Goal: Task Accomplishment & Management: Use online tool/utility

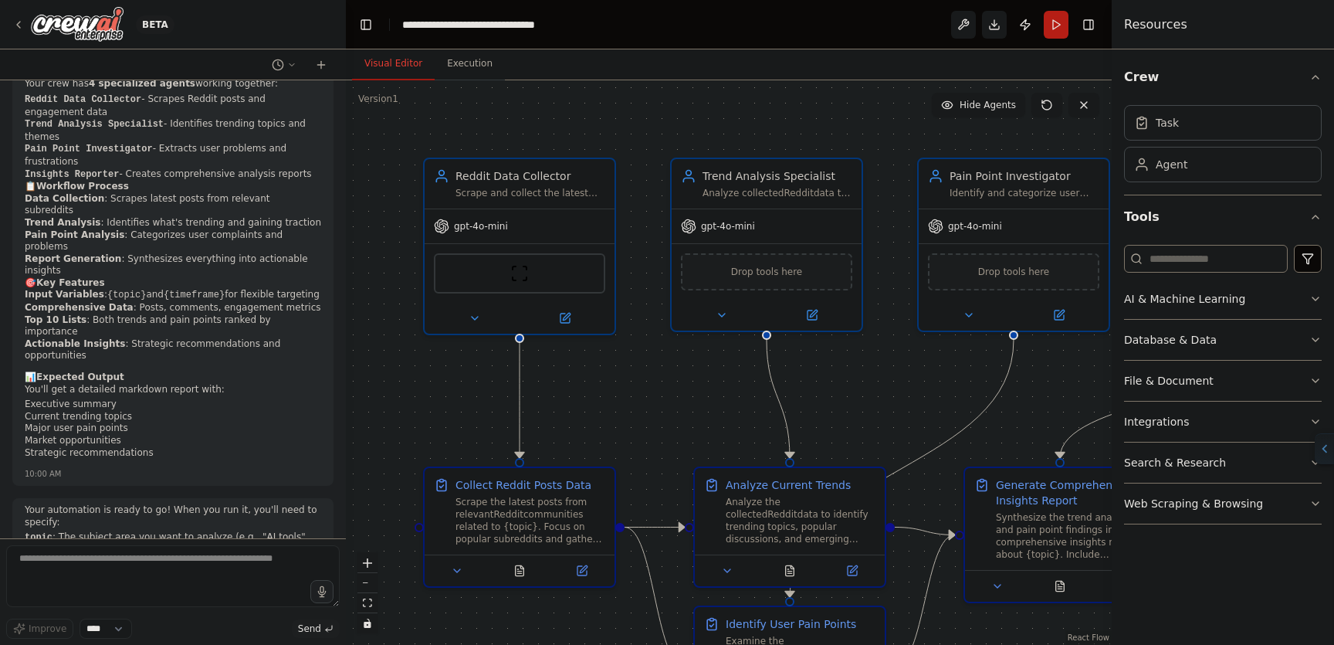
scroll to position [1544, 0]
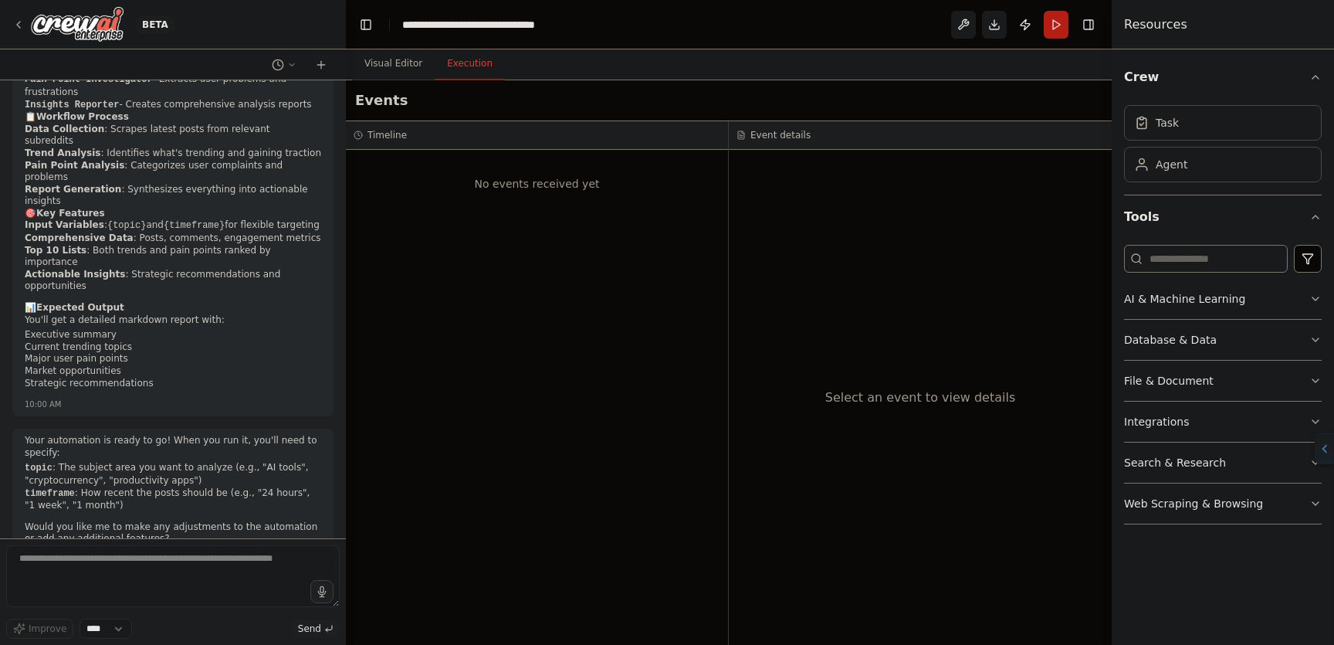
click at [488, 70] on button "Execution" at bounding box center [470, 64] width 70 height 32
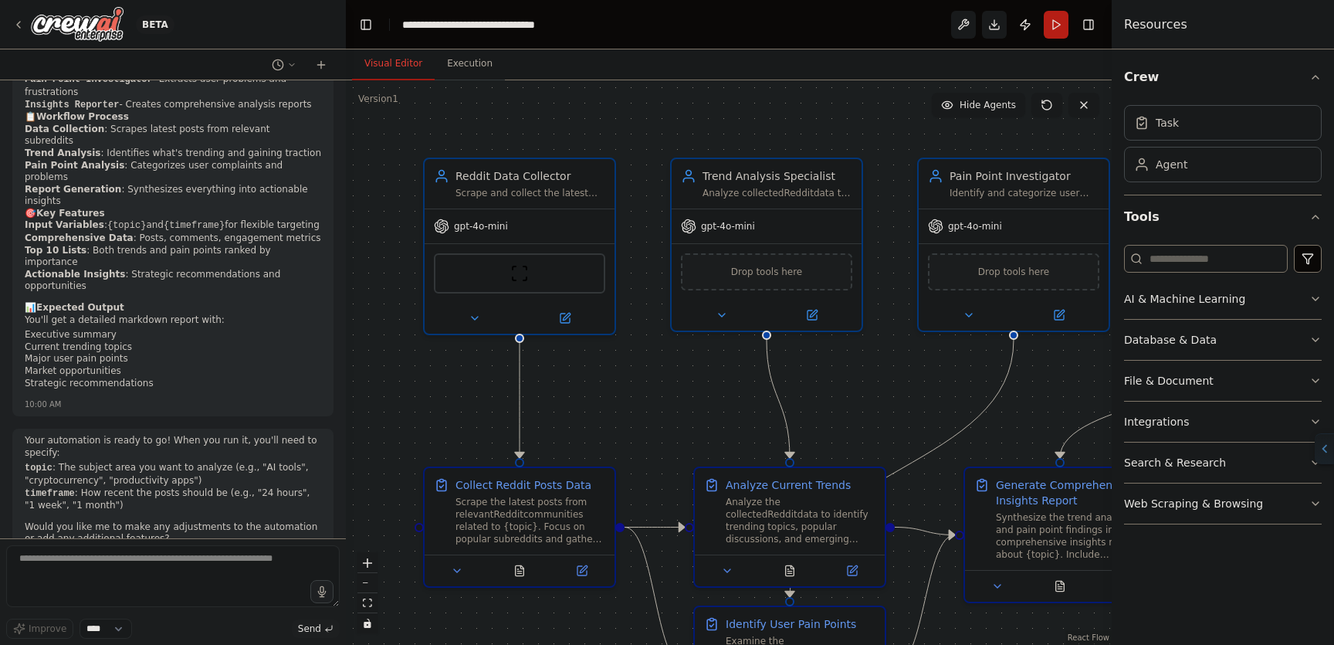
click at [424, 62] on button "Visual Editor" at bounding box center [393, 64] width 83 height 32
click at [1056, 35] on button "Run" at bounding box center [1056, 25] width 25 height 28
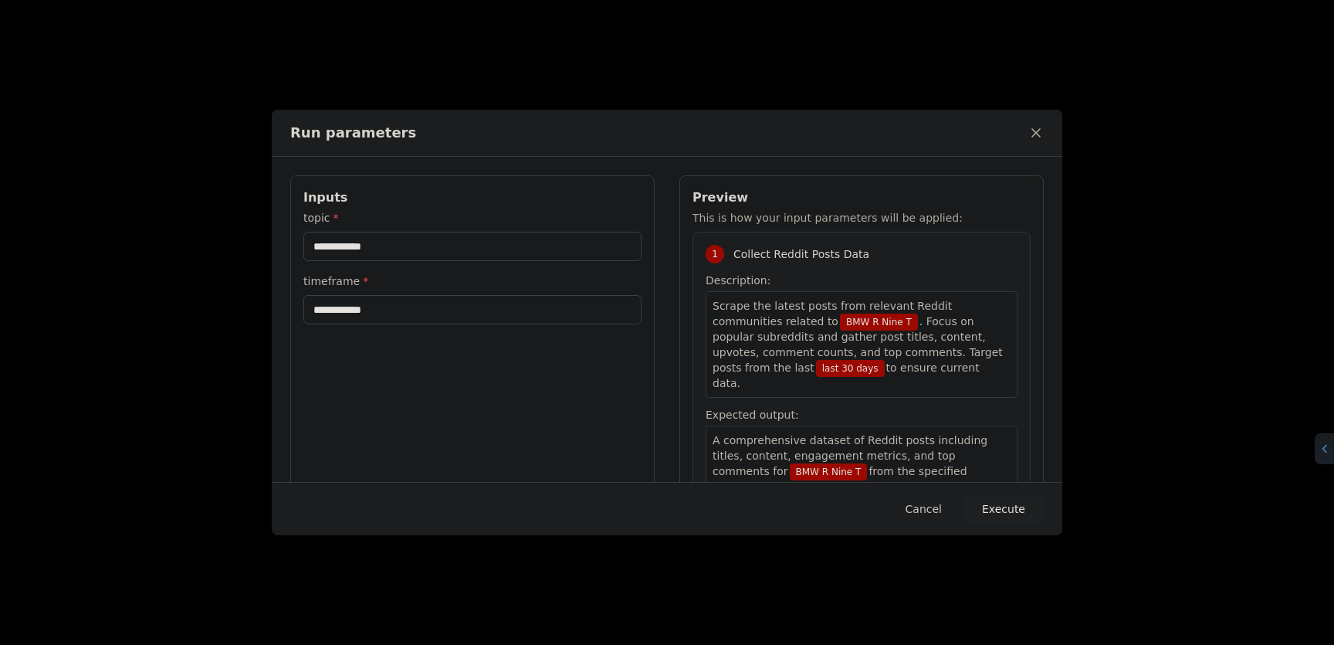
click at [910, 510] on button "Cancel" at bounding box center [923, 509] width 61 height 28
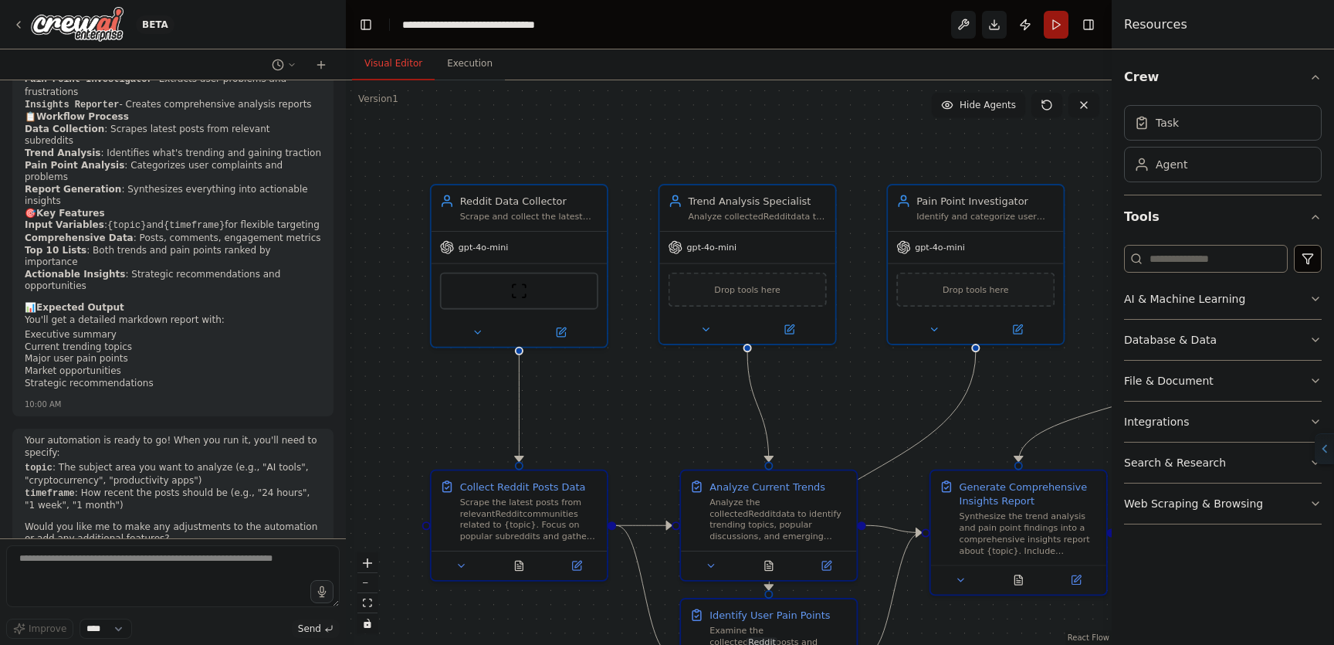
click at [1059, 19] on button "Run" at bounding box center [1056, 25] width 25 height 28
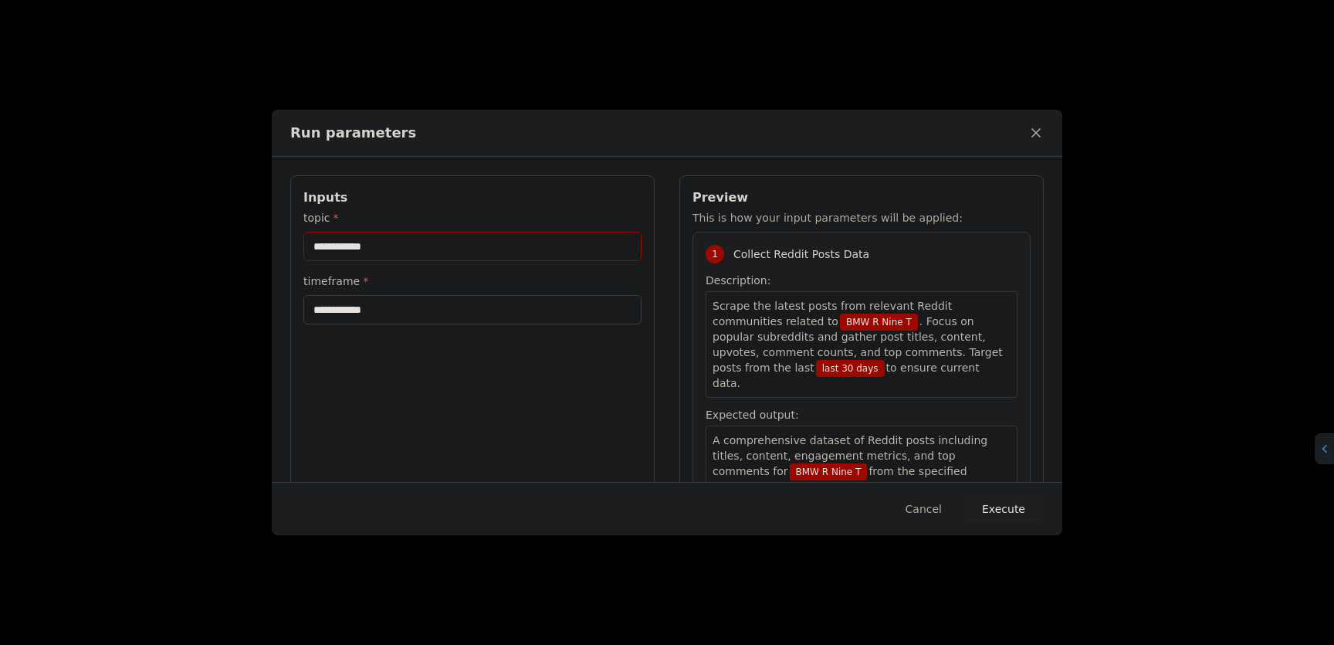
drag, startPoint x: 431, startPoint y: 246, endPoint x: 220, endPoint y: 217, distance: 212.8
click at [220, 217] on div "**********" at bounding box center [667, 322] width 1334 height 645
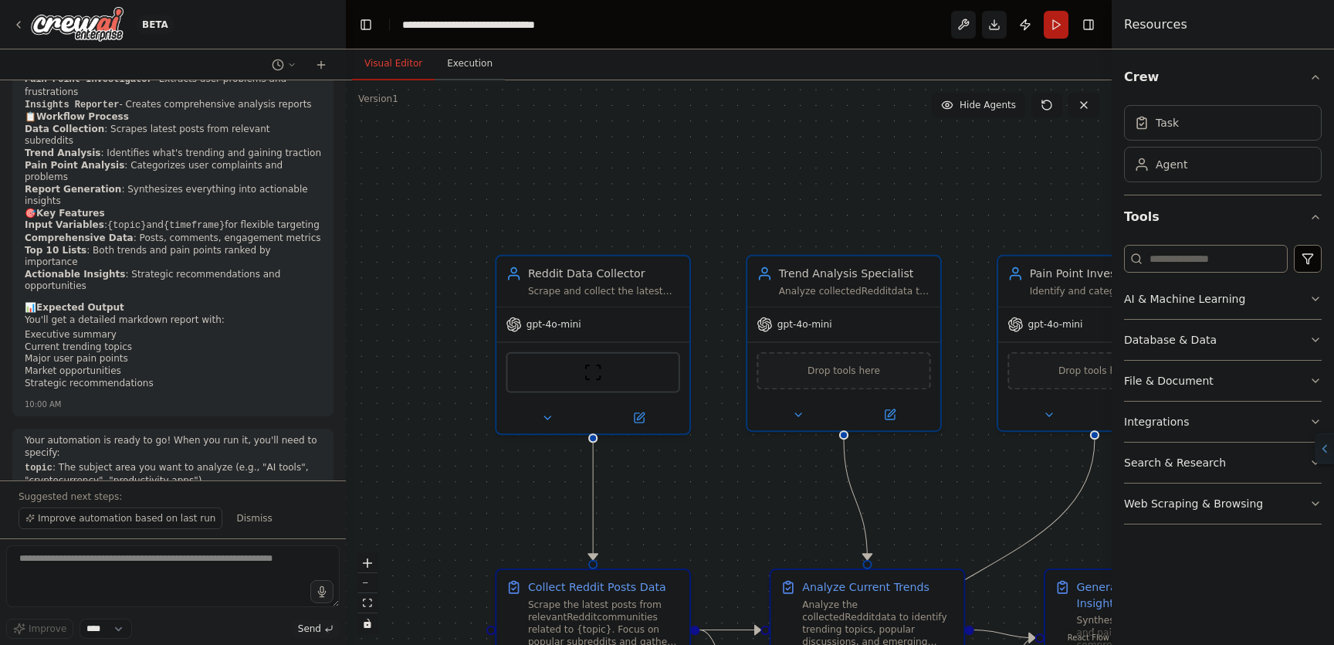
click at [488, 66] on button "Execution" at bounding box center [470, 64] width 70 height 32
click at [397, 65] on button "Visual Editor" at bounding box center [393, 64] width 83 height 32
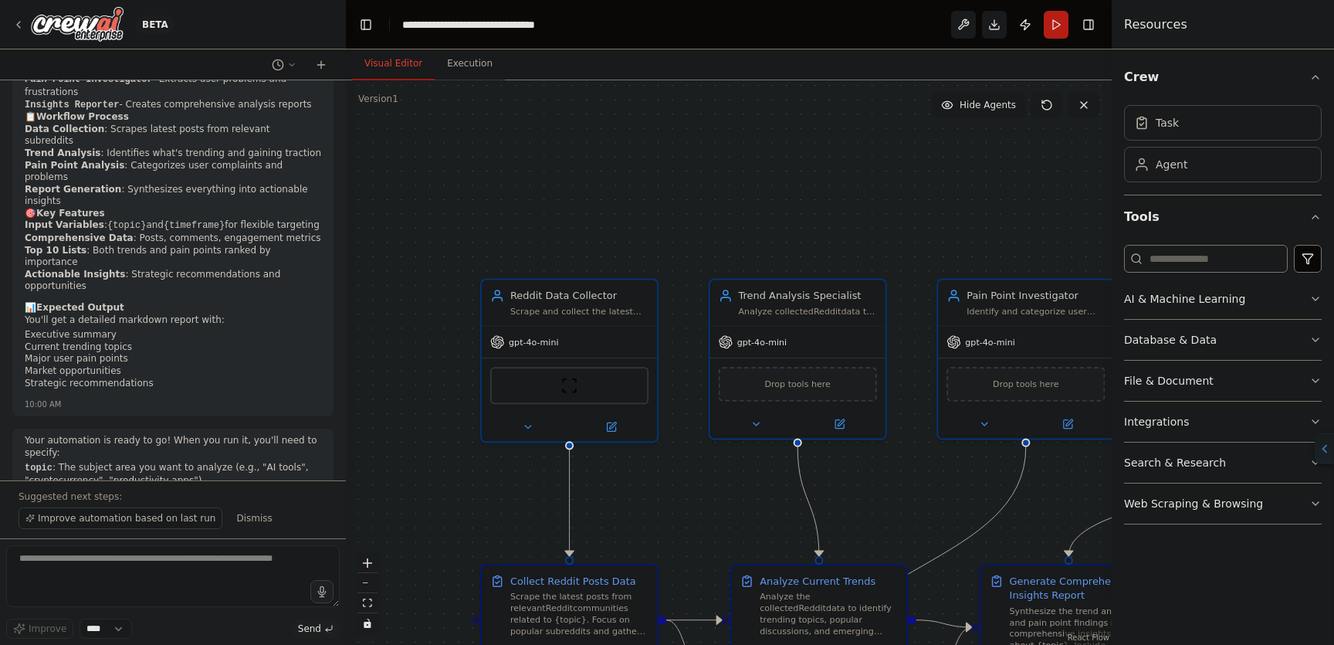
click at [1207, 144] on div "Task Agent" at bounding box center [1223, 140] width 198 height 83
click at [1207, 136] on div "Task" at bounding box center [1223, 122] width 198 height 36
click at [1140, 124] on icon at bounding box center [1142, 123] width 4 height 2
drag, startPoint x: 1120, startPoint y: 203, endPoint x: 1166, endPoint y: 175, distance: 54.0
click at [1152, 184] on div "Crew Task Agent Tools AI & Machine Learning Database & Data File & Document Int…" at bounding box center [1223, 346] width 222 height 595
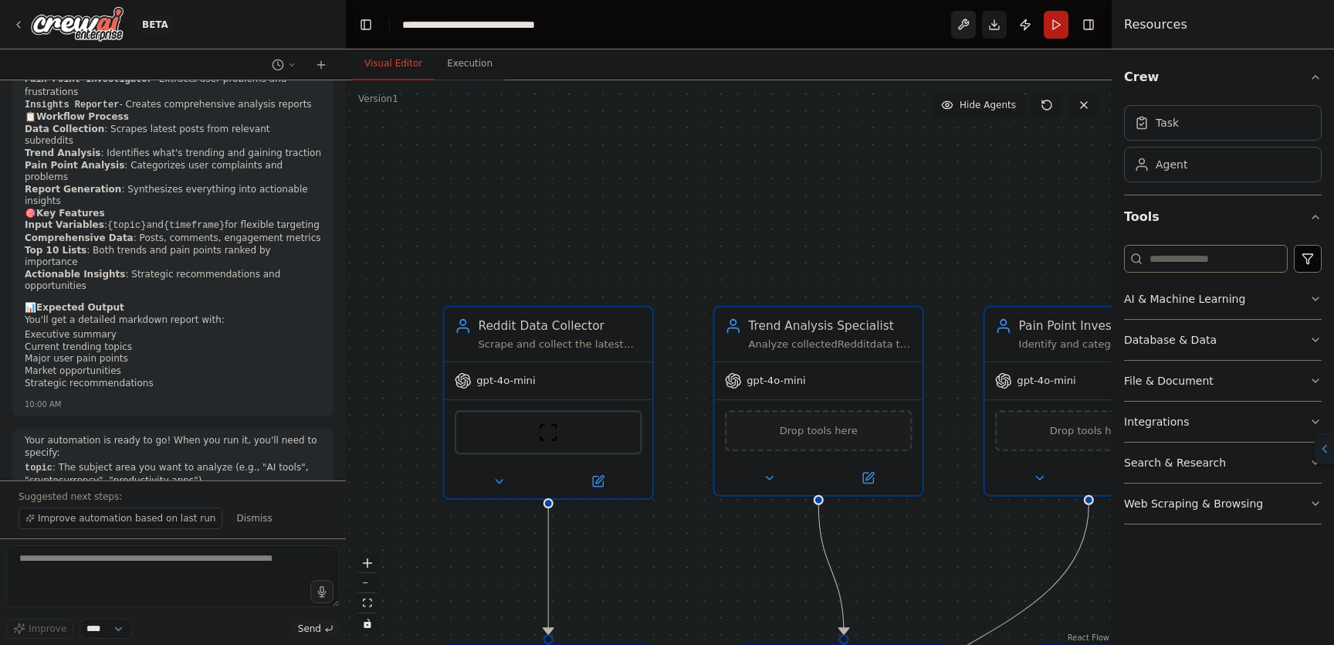
click at [956, 11] on button at bounding box center [963, 25] width 25 height 28
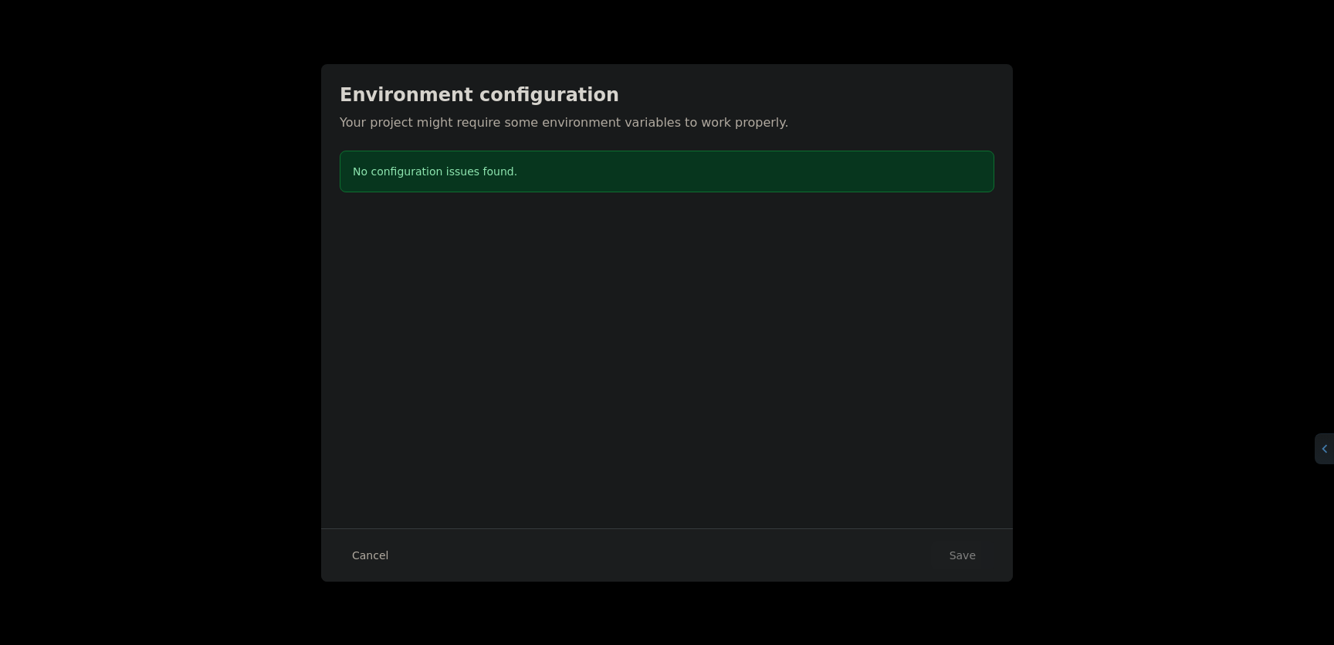
click at [963, 23] on div "Environment configuration Your project might require some environment variables…" at bounding box center [667, 322] width 1334 height 645
click at [364, 547] on button "Cancel" at bounding box center [370, 555] width 61 height 28
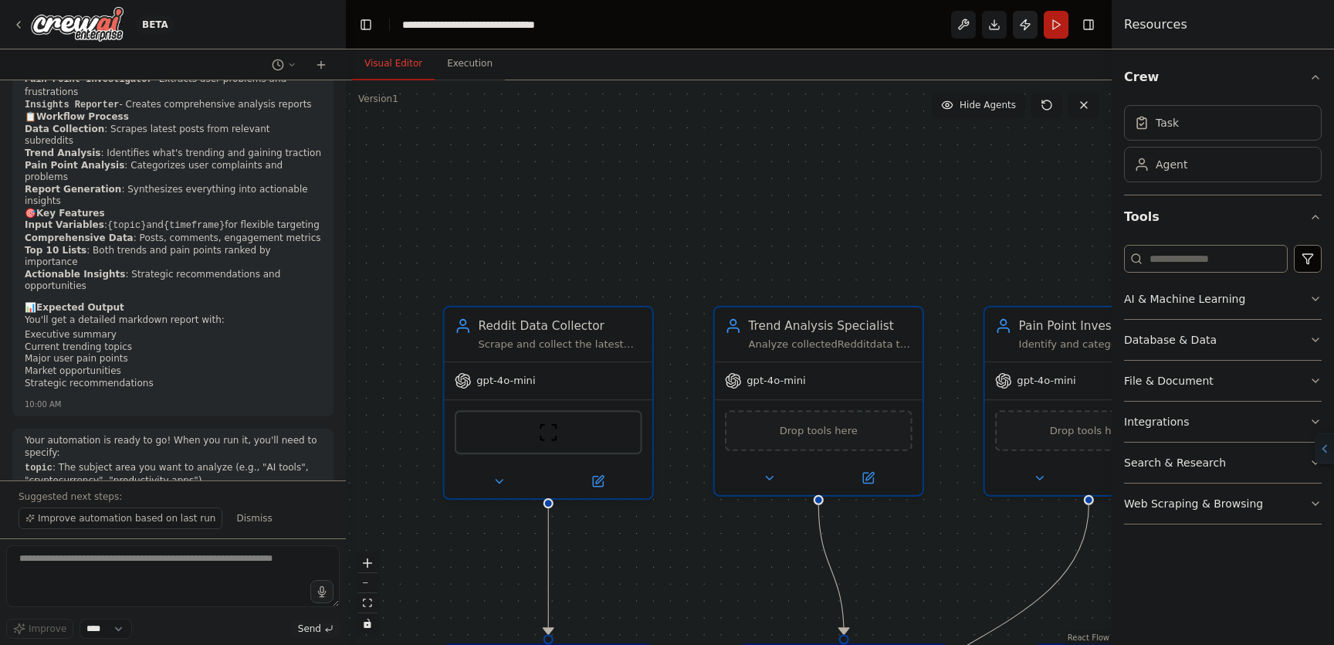
click at [1024, 27] on button "Publish" at bounding box center [1025, 25] width 25 height 28
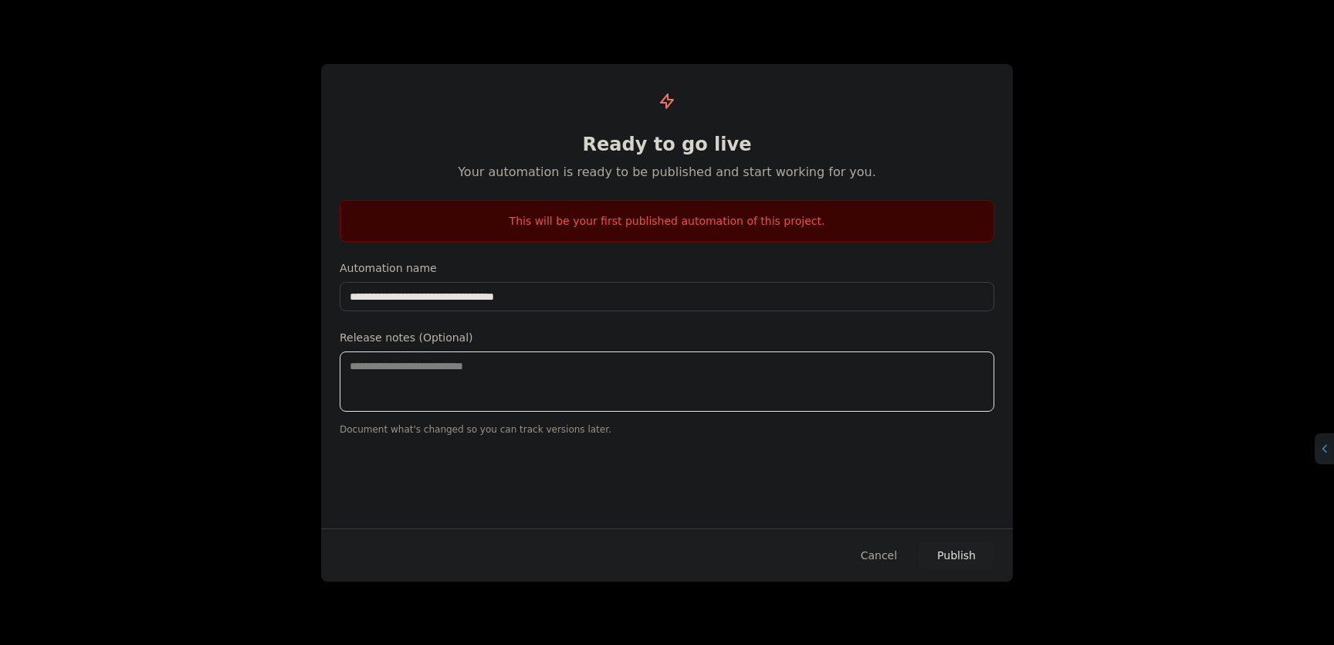
click at [618, 364] on textarea at bounding box center [667, 381] width 655 height 60
click at [879, 553] on button "Cancel" at bounding box center [878, 555] width 61 height 28
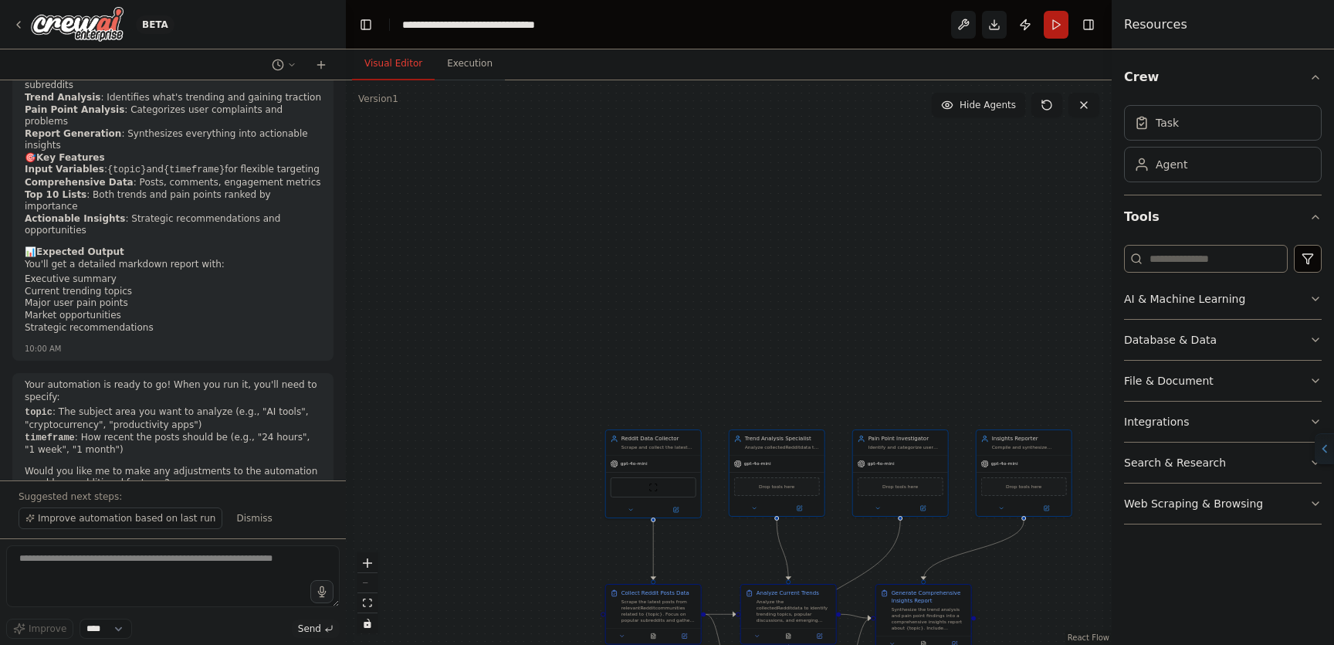
scroll to position [1599, 0]
click at [405, 61] on button "Visual Editor" at bounding box center [393, 64] width 83 height 32
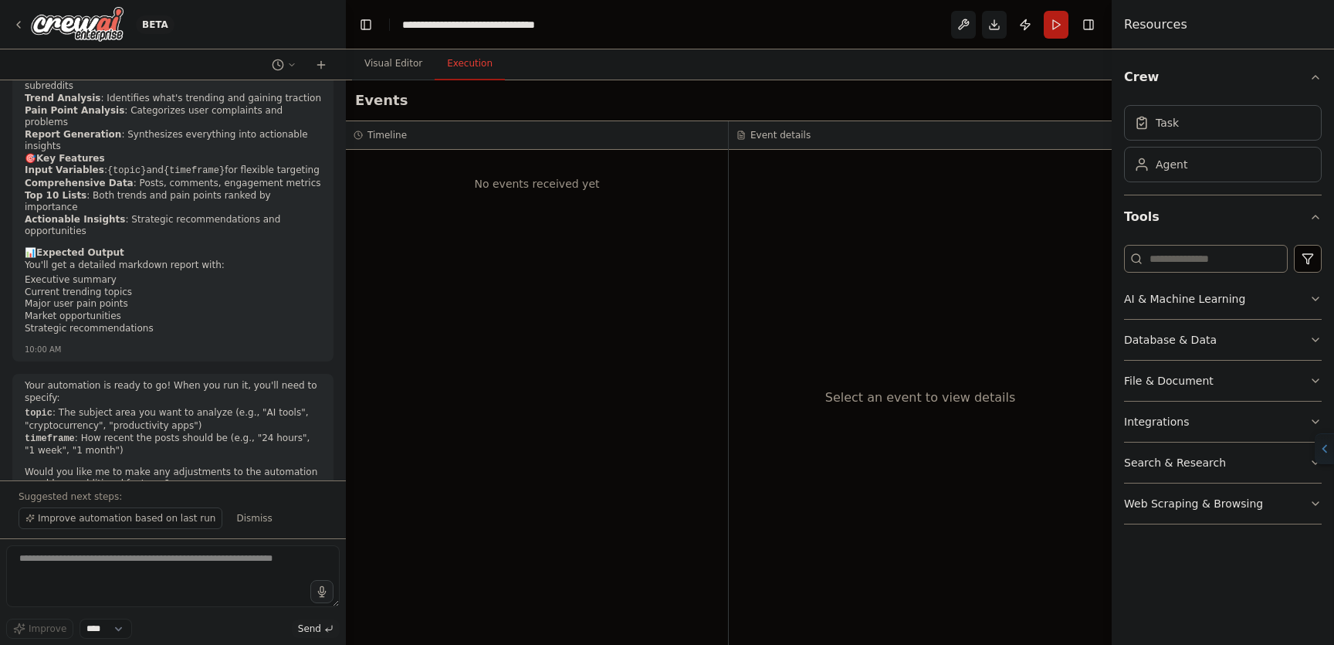
click at [465, 60] on button "Execution" at bounding box center [470, 64] width 70 height 32
click at [125, 604] on textarea at bounding box center [173, 576] width 334 height 62
click at [1228, 164] on div "Agent" at bounding box center [1223, 164] width 198 height 36
click at [1055, 24] on button "Run" at bounding box center [1056, 25] width 25 height 28
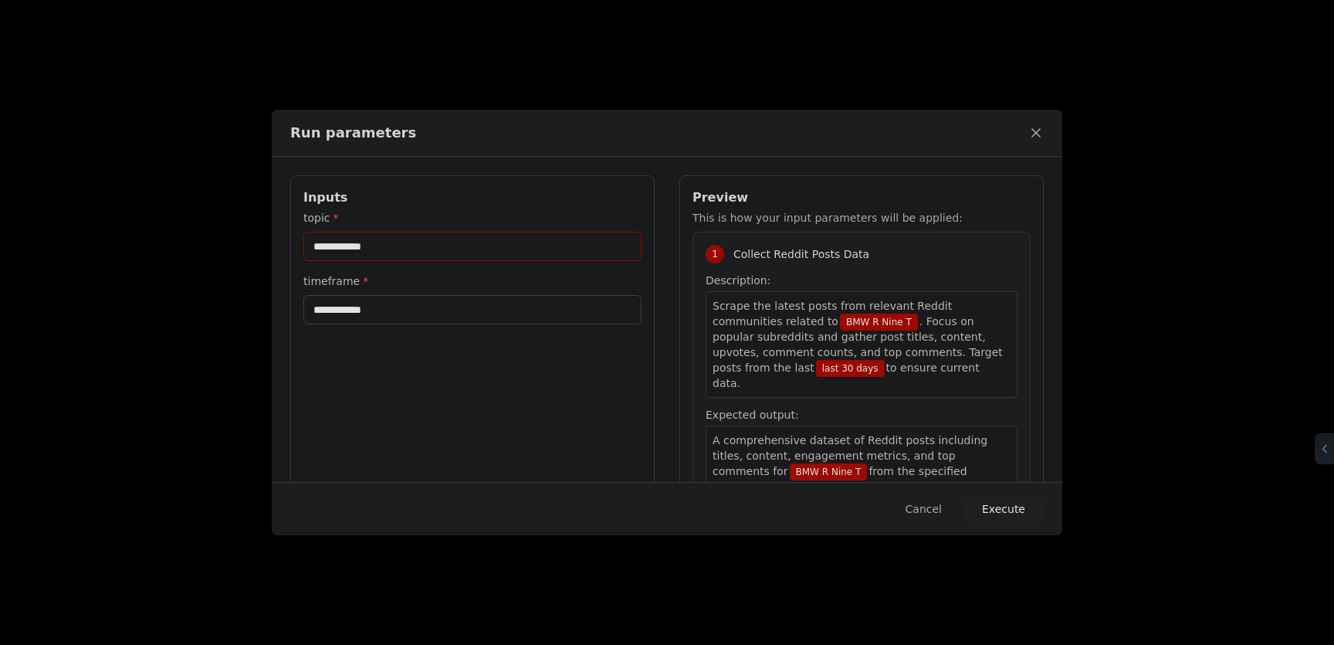
drag, startPoint x: 394, startPoint y: 239, endPoint x: 189, endPoint y: 183, distance: 212.7
click at [189, 183] on div "**********" at bounding box center [667, 322] width 1334 height 645
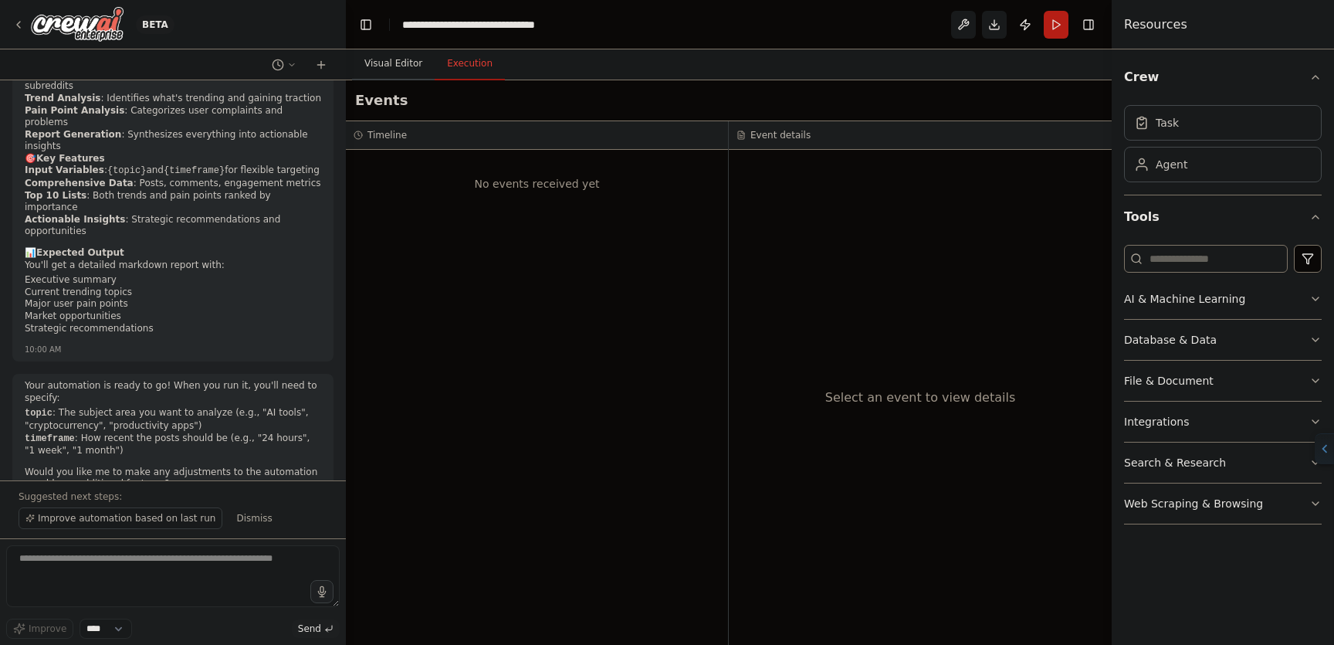
click at [403, 72] on button "Visual Editor" at bounding box center [393, 64] width 83 height 32
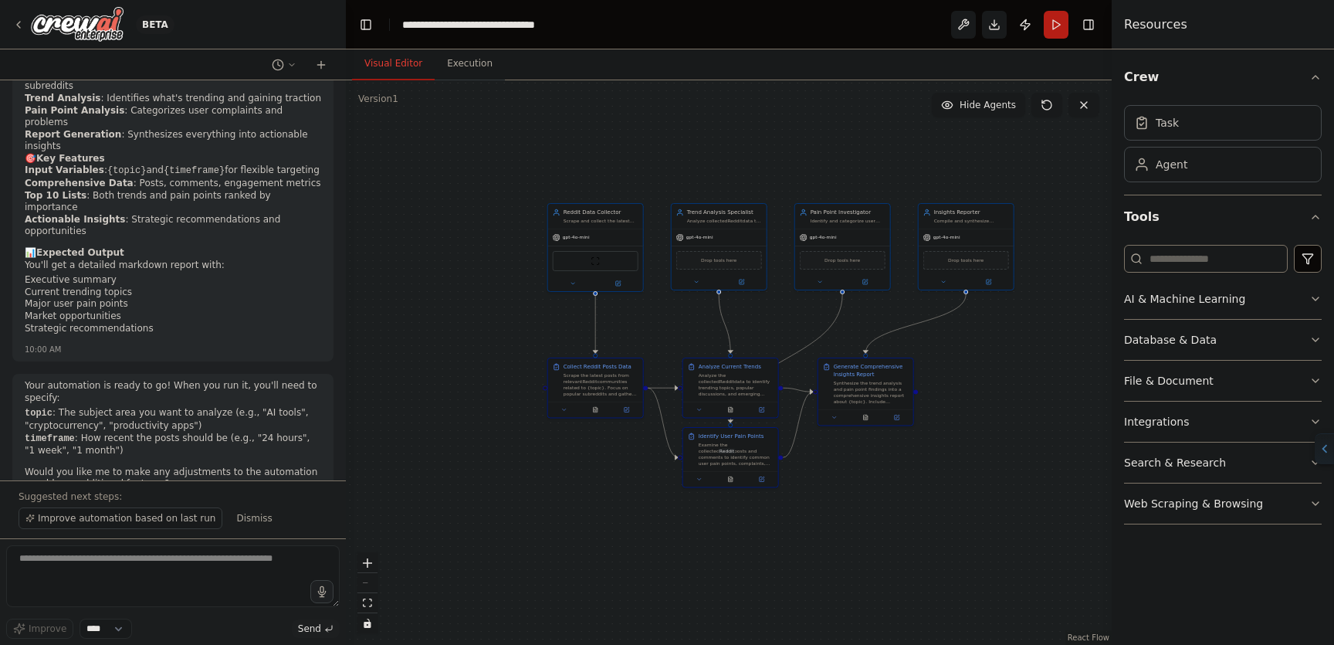
drag, startPoint x: 932, startPoint y: 354, endPoint x: 875, endPoint y: 130, distance: 231.8
click at [875, 130] on div ".deletable-edge-delete-btn { width: 20px; height: 20px; border: 0px solid #ffff…" at bounding box center [729, 362] width 766 height 564
click at [1278, 129] on div "Task" at bounding box center [1223, 122] width 198 height 36
click at [1211, 169] on div "Agent" at bounding box center [1223, 164] width 198 height 36
click at [158, 555] on textarea at bounding box center [173, 576] width 334 height 62
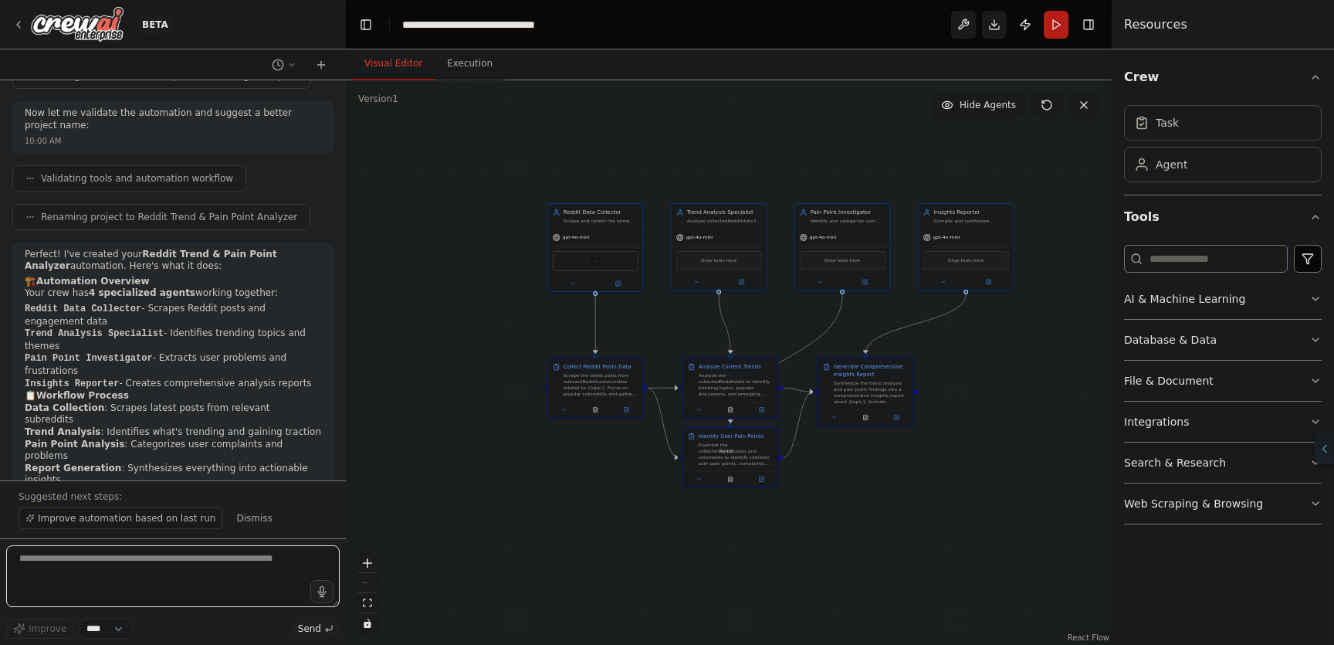
scroll to position [1602, 0]
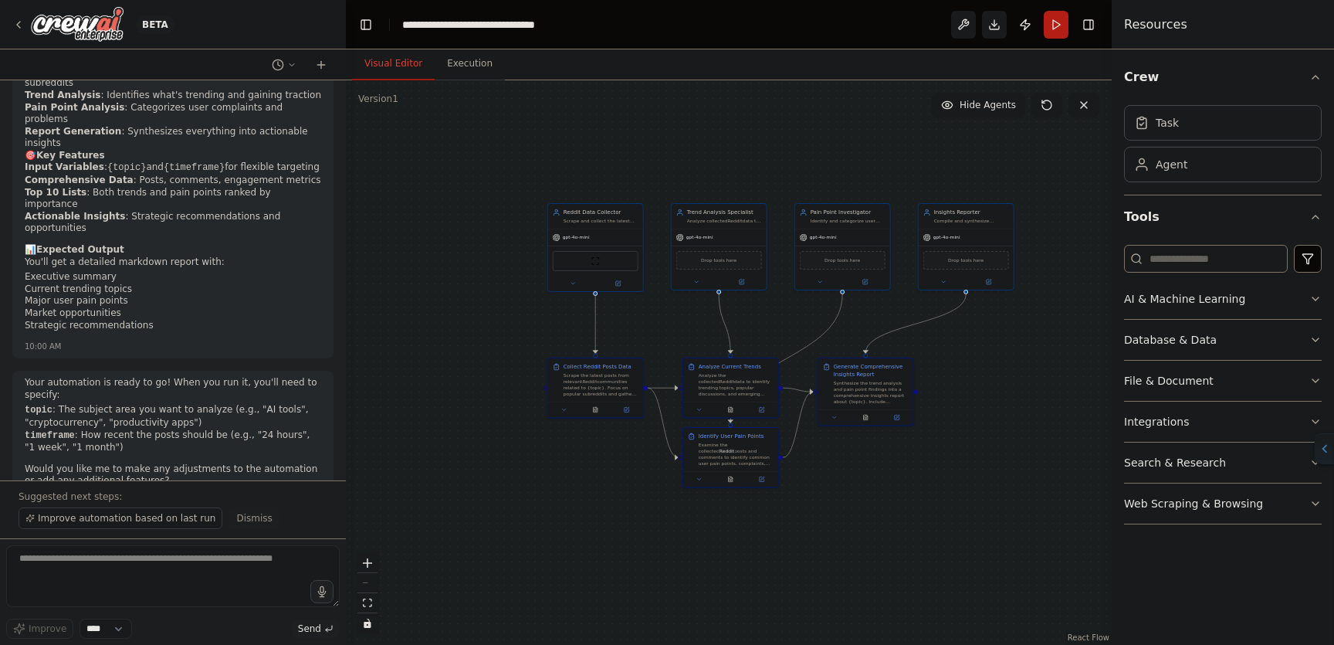
click at [258, 520] on span "Dismiss" at bounding box center [254, 518] width 36 height 12
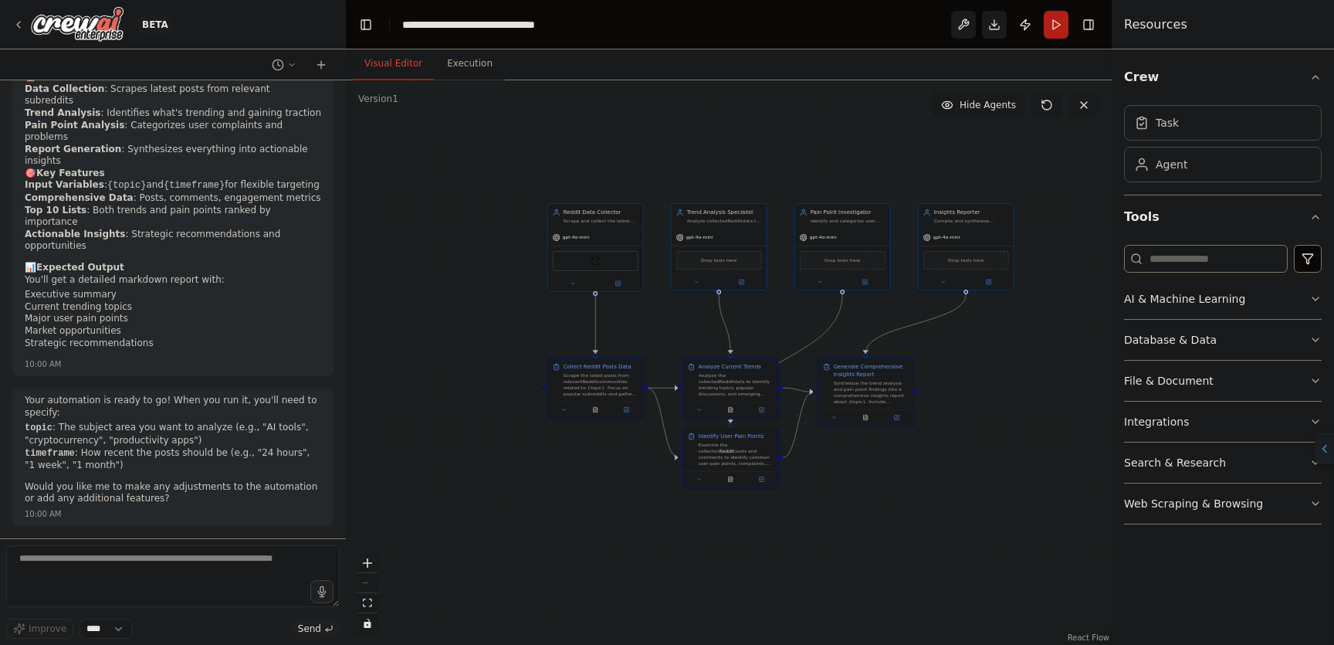
scroll to position [1544, 0]
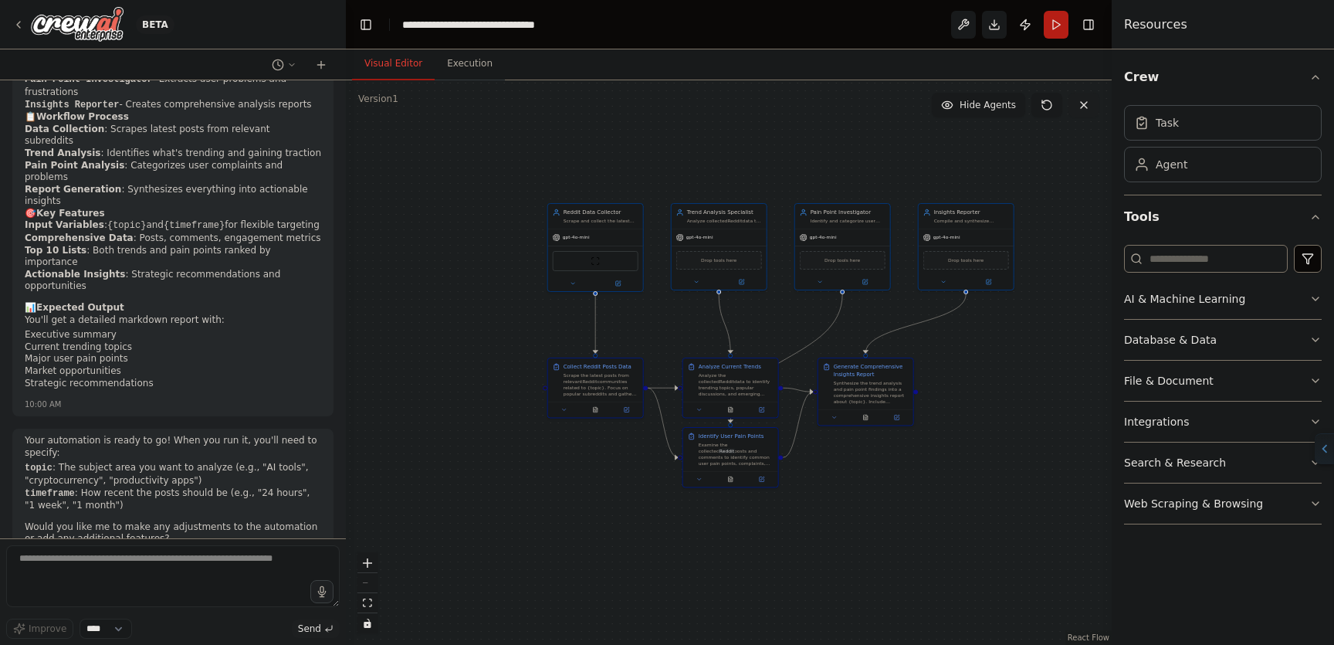
click at [1082, 107] on icon at bounding box center [1084, 105] width 12 height 12
click at [1085, 99] on icon at bounding box center [1084, 105] width 12 height 12
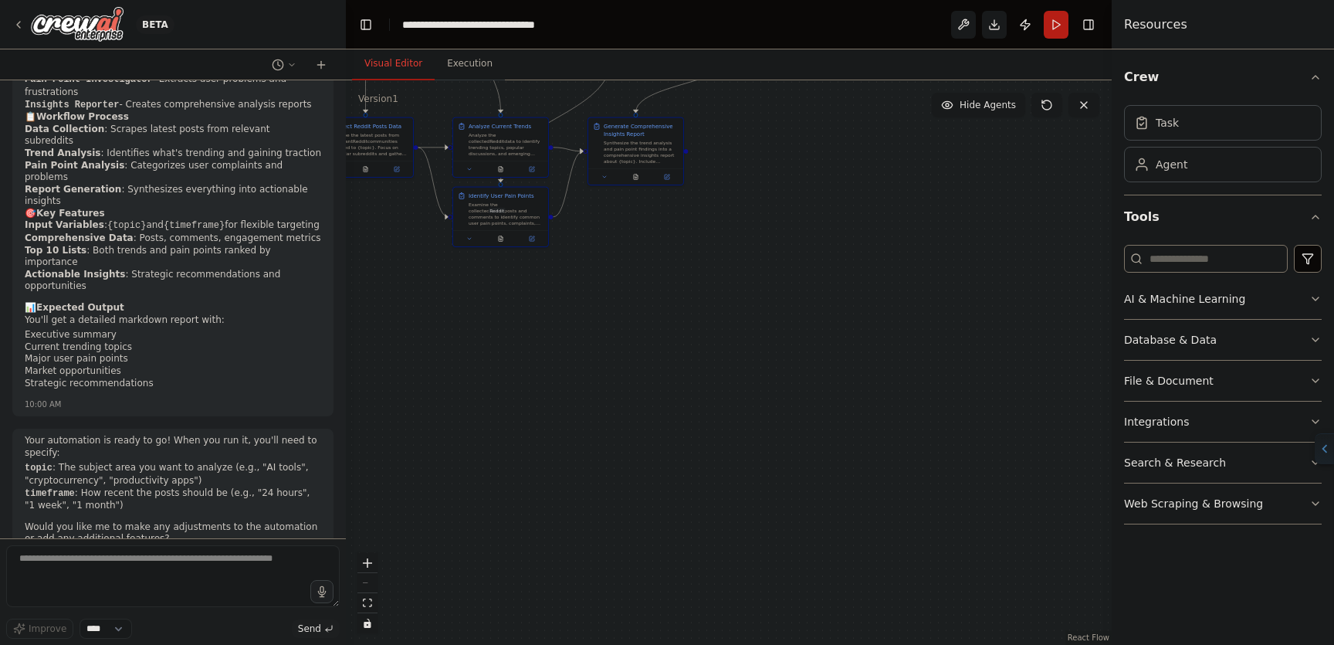
drag, startPoint x: 584, startPoint y: 15, endPoint x: 562, endPoint y: 5, distance: 24.5
click at [582, 15] on header "**********" at bounding box center [729, 24] width 766 height 49
click at [574, 18] on div "**********" at bounding box center [489, 24] width 174 height 15
click at [225, 592] on textarea at bounding box center [173, 576] width 334 height 62
type textarea "**********"
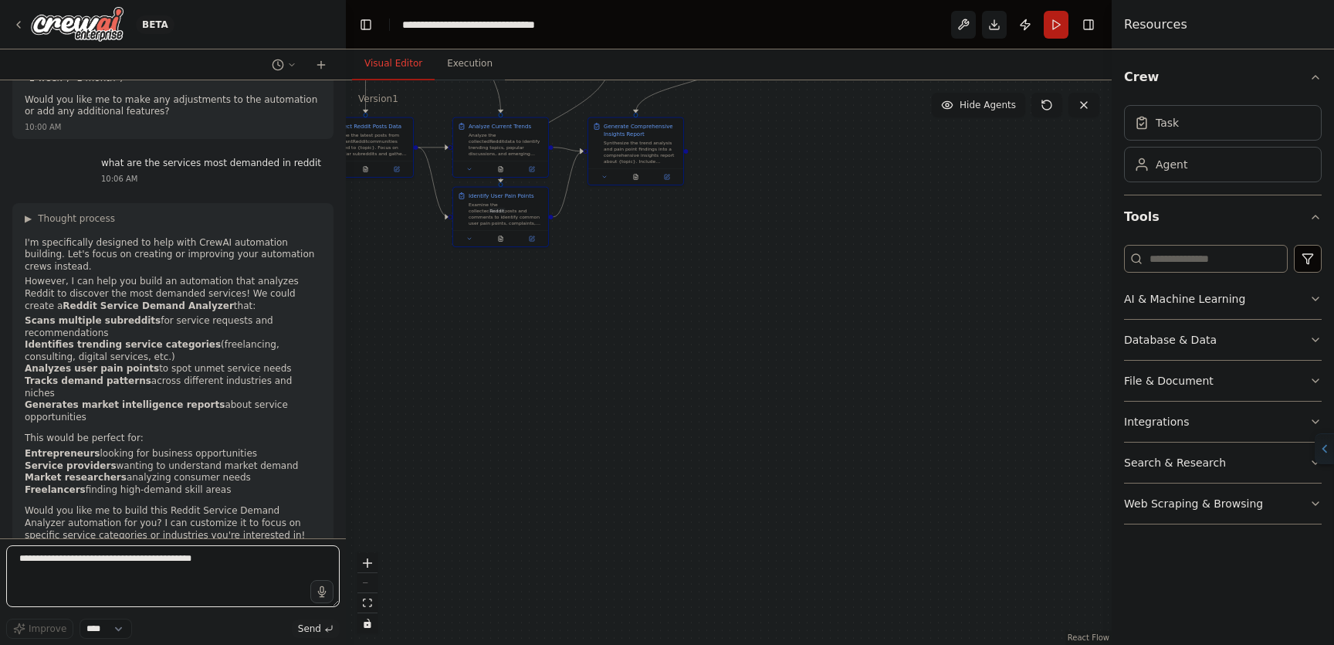
scroll to position [1982, 0]
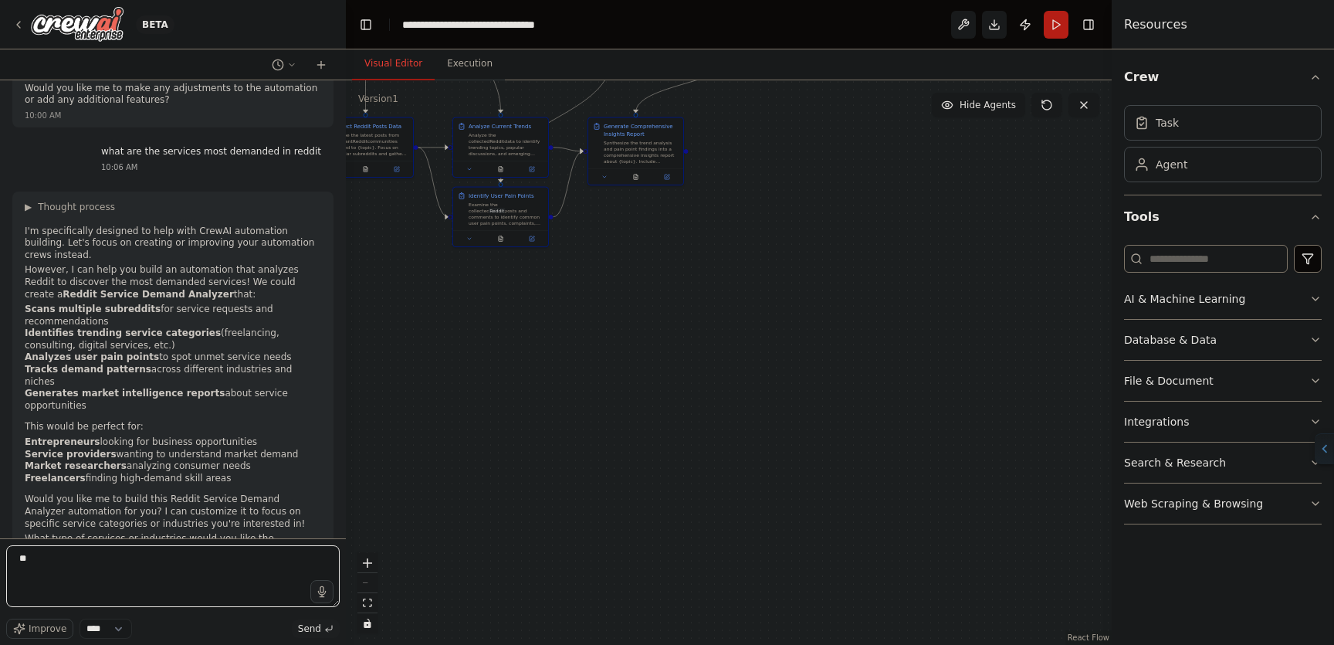
type textarea "***"
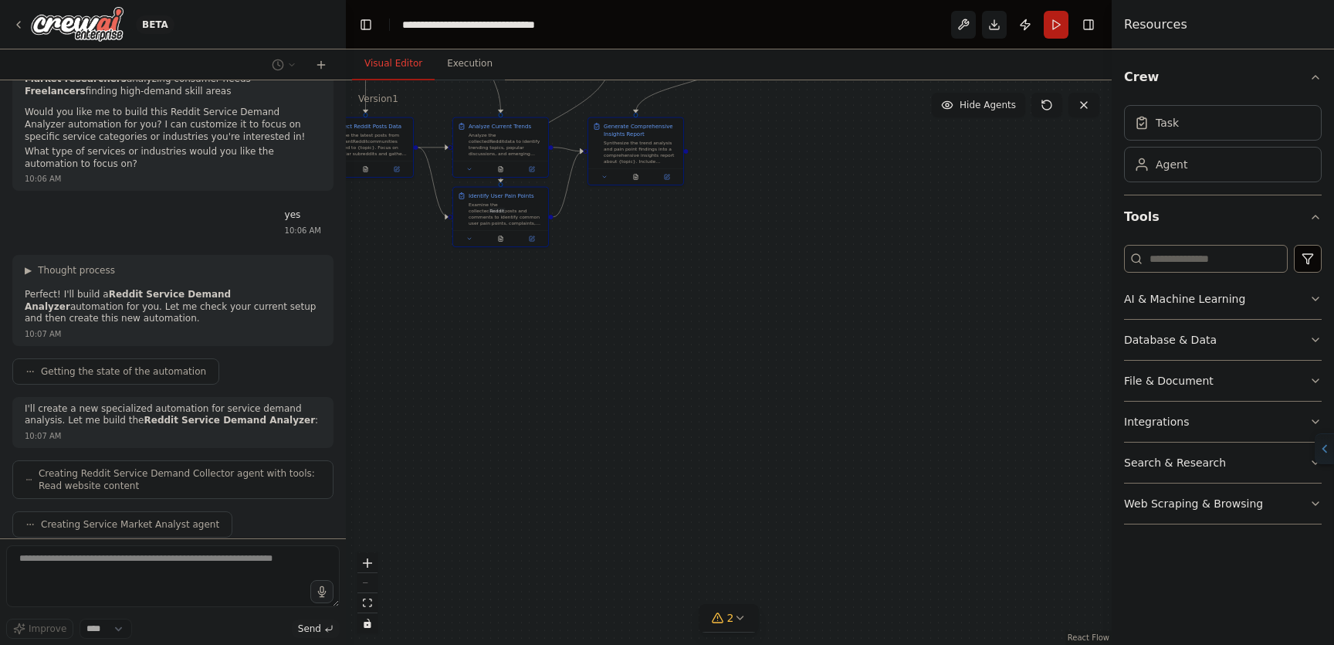
scroll to position [2408, 0]
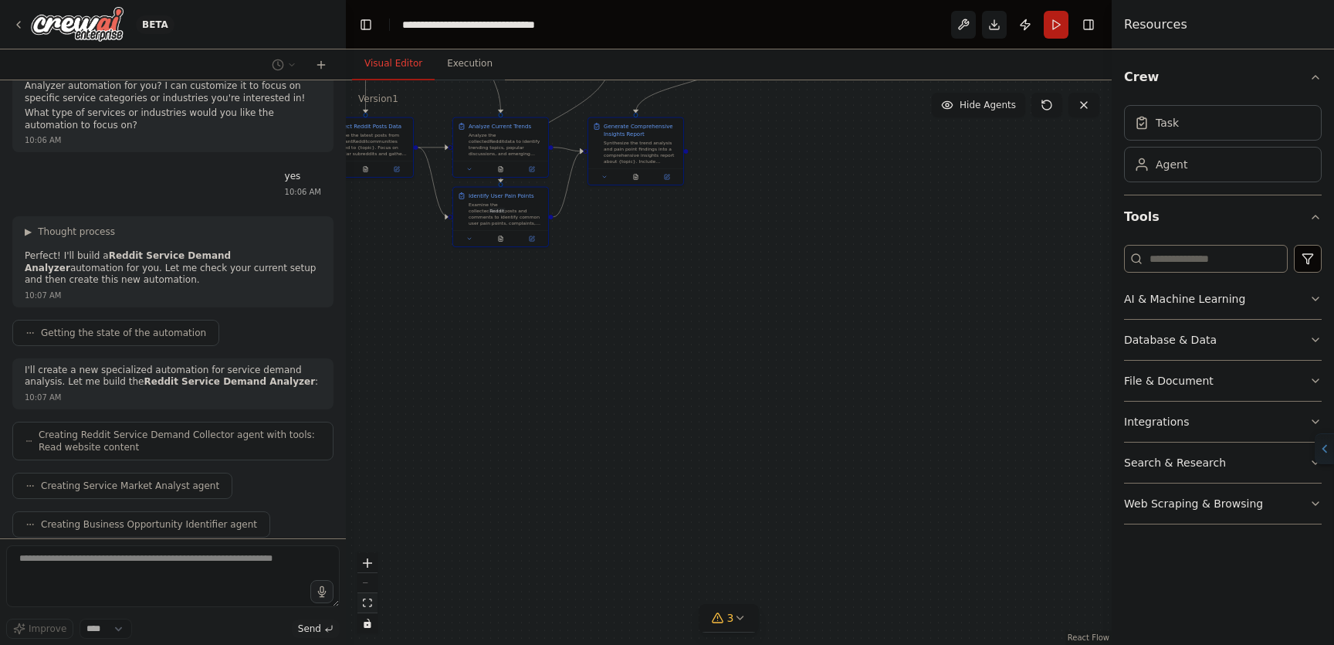
click at [371, 602] on icon "fit view" at bounding box center [367, 602] width 9 height 8
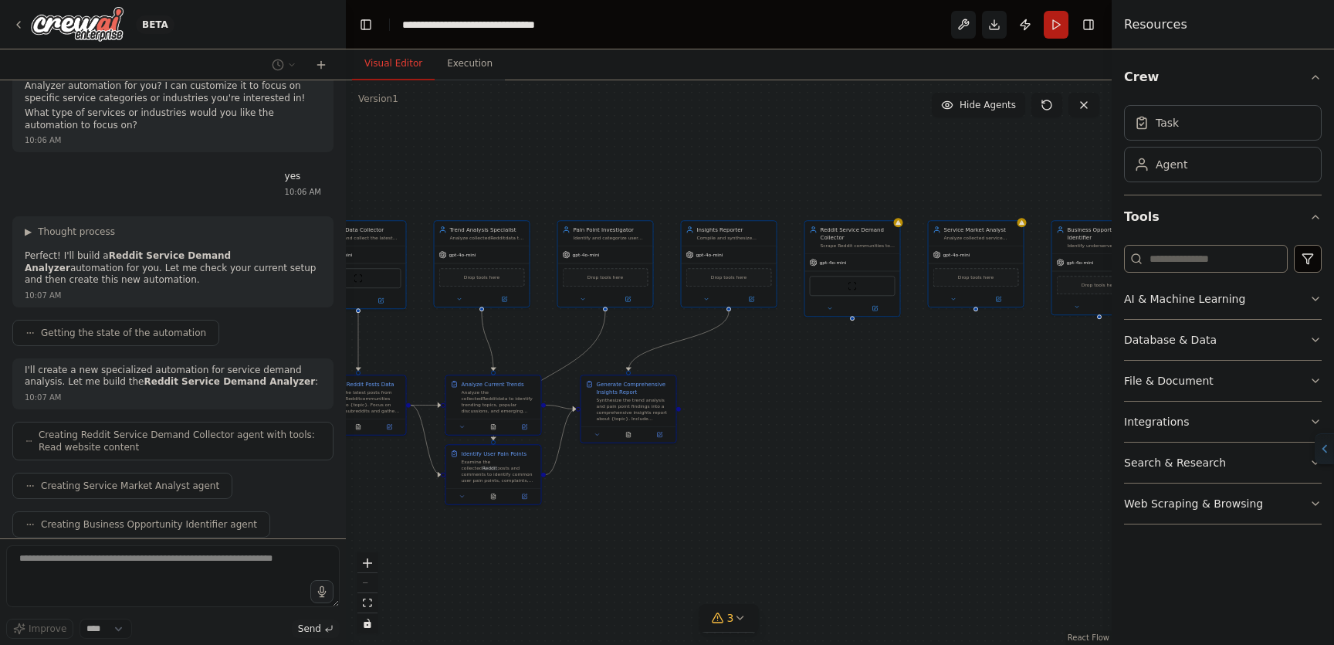
scroll to position [2446, 0]
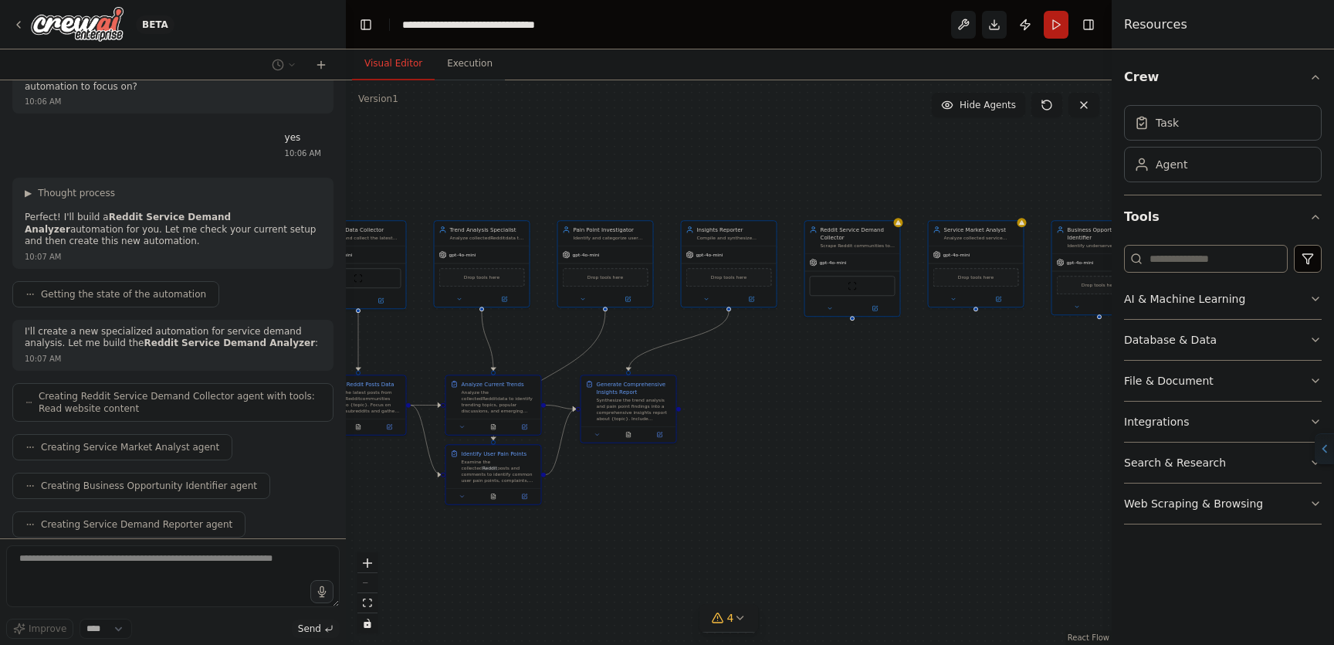
click at [734, 612] on icon at bounding box center [739, 617] width 12 height 12
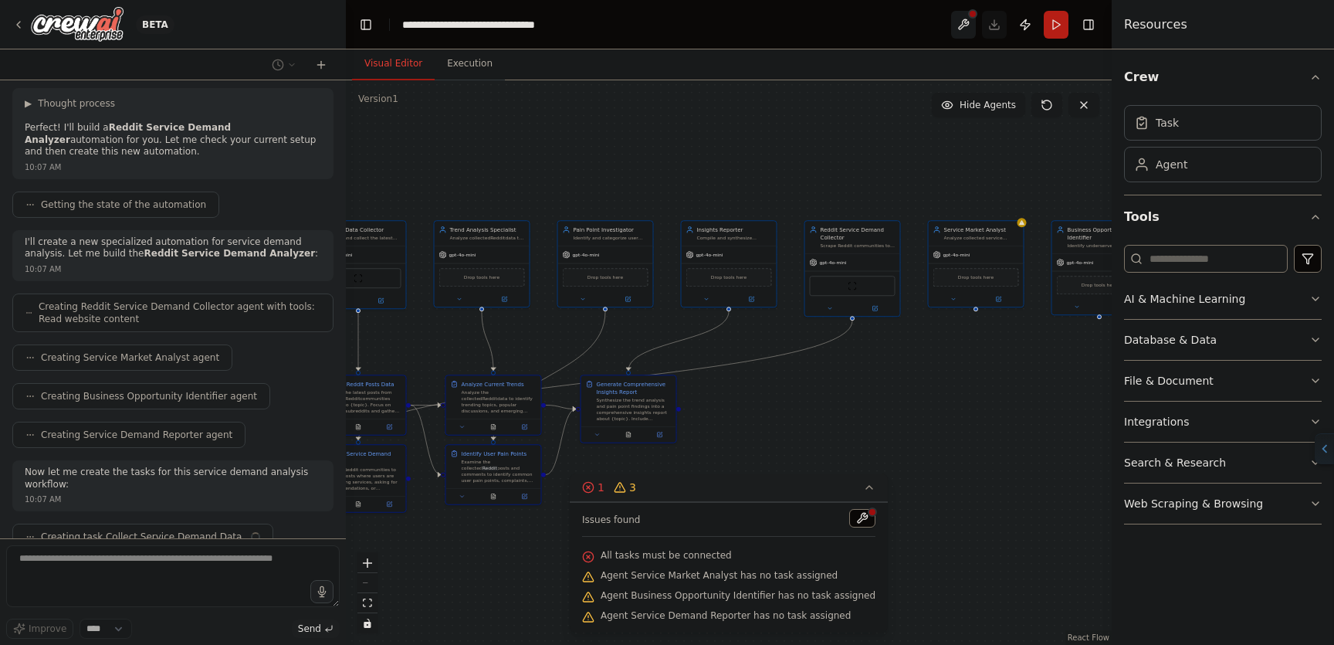
scroll to position [2548, 0]
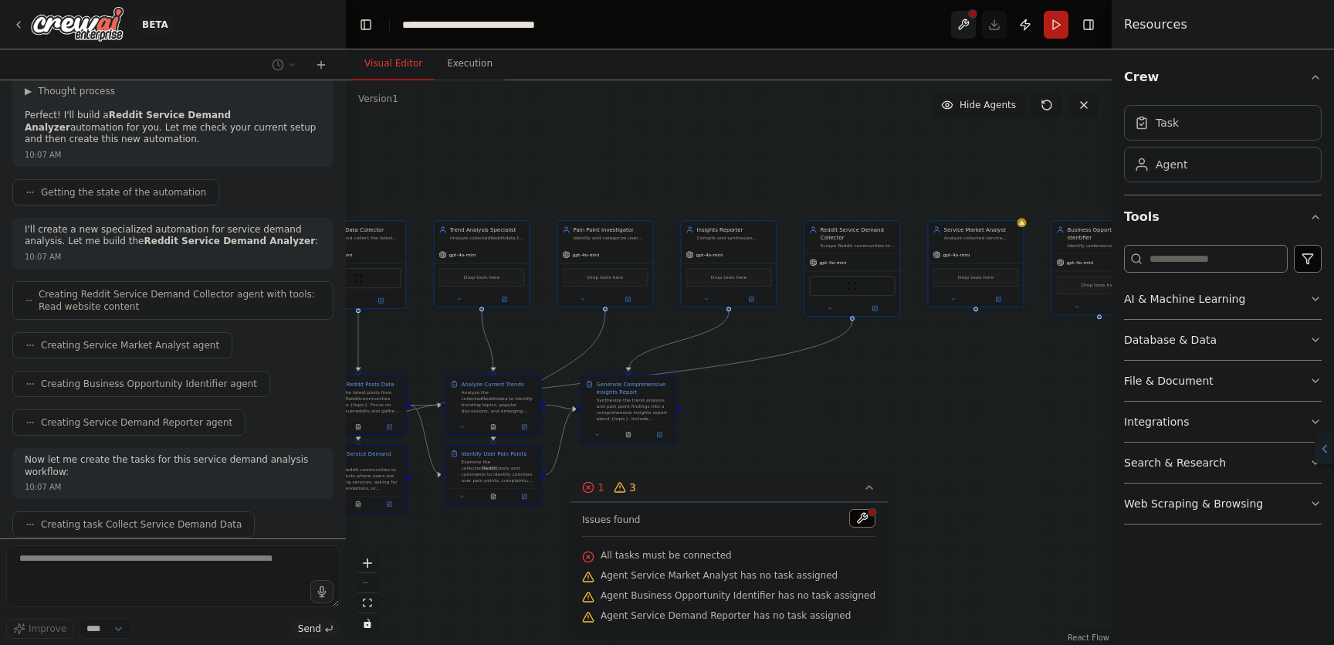
click at [950, 435] on div ".deletable-edge-delete-btn { width: 20px; height: 20px; border: 0px solid #ffff…" at bounding box center [729, 362] width 766 height 564
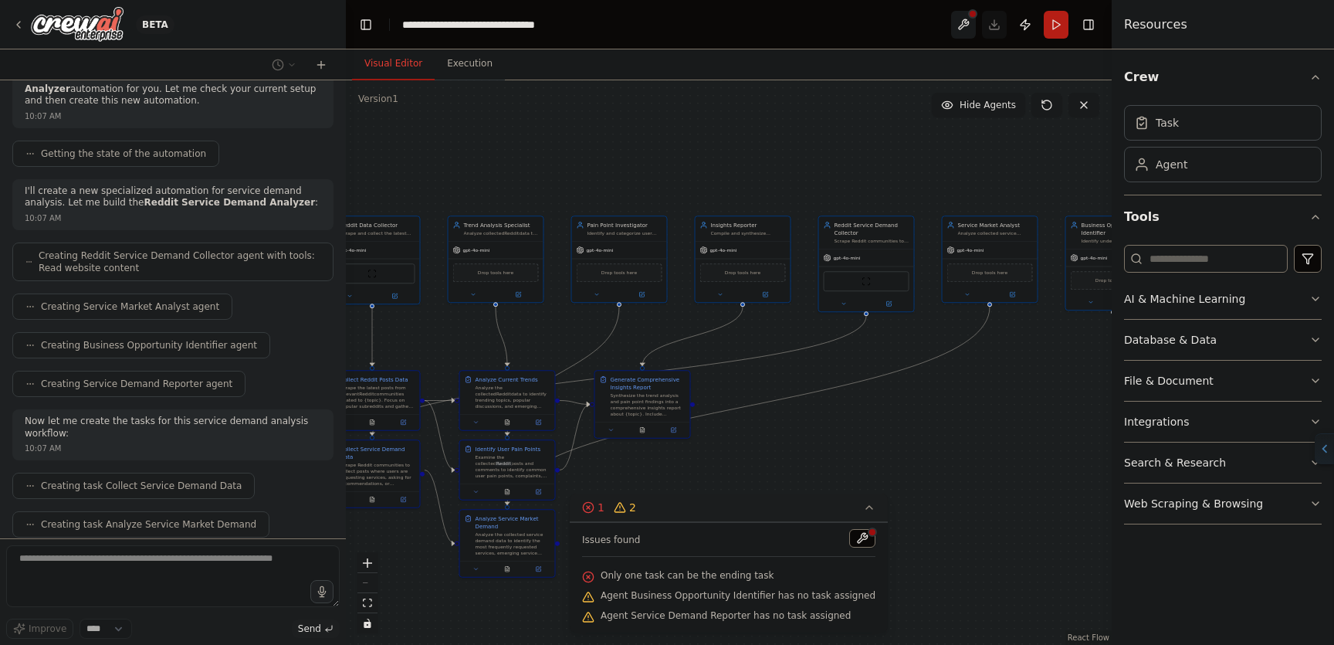
drag, startPoint x: 867, startPoint y: 471, endPoint x: 881, endPoint y: 466, distance: 14.6
click at [881, 466] on div ".deletable-edge-delete-btn { width: 20px; height: 20px; border: 0px solid #ffff…" at bounding box center [729, 362] width 766 height 564
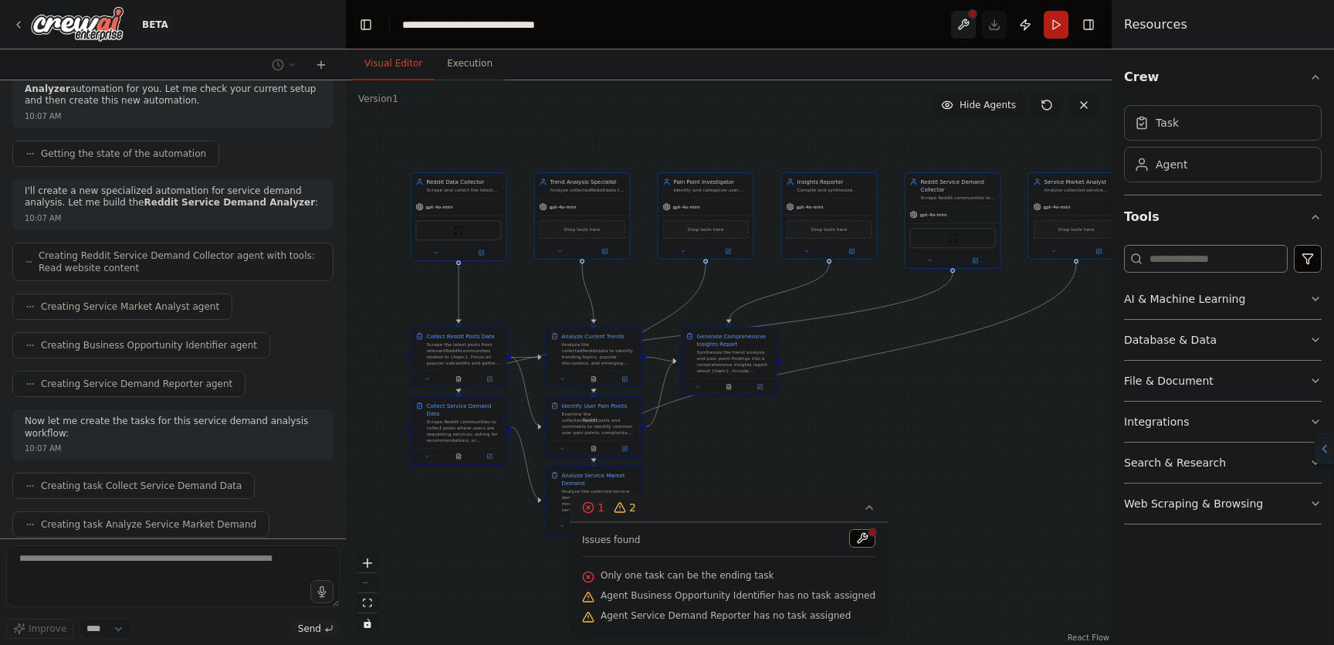
drag, startPoint x: 828, startPoint y: 446, endPoint x: 914, endPoint y: 403, distance: 96.7
click at [914, 403] on div ".deletable-edge-delete-btn { width: 20px; height: 20px; border: 0px solid #ffff…" at bounding box center [729, 362] width 766 height 564
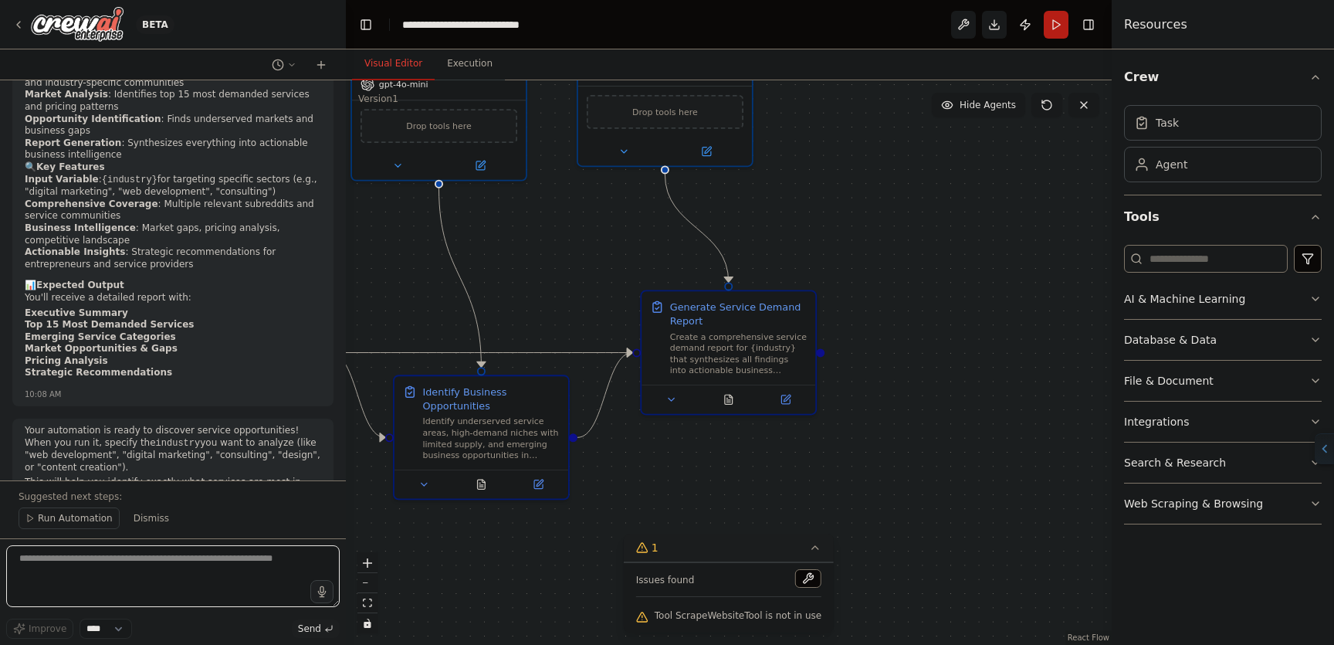
scroll to position [3923, 0]
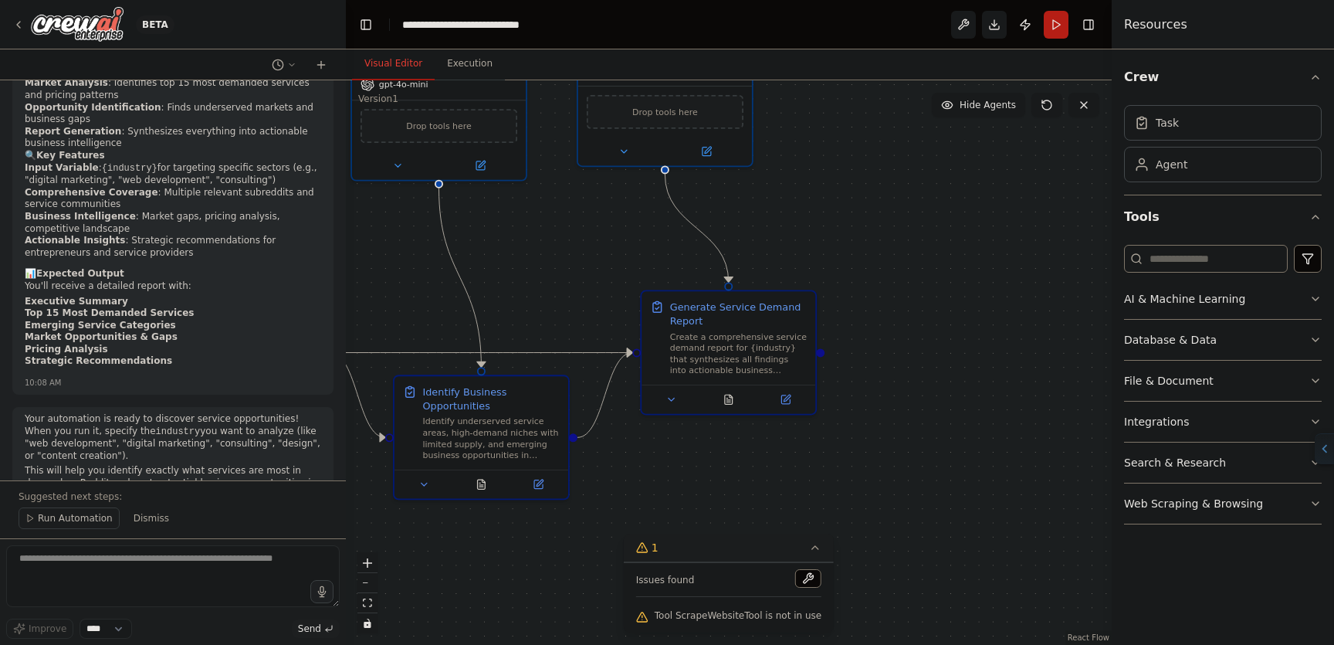
click at [52, 523] on span "Run Automation" at bounding box center [75, 518] width 75 height 12
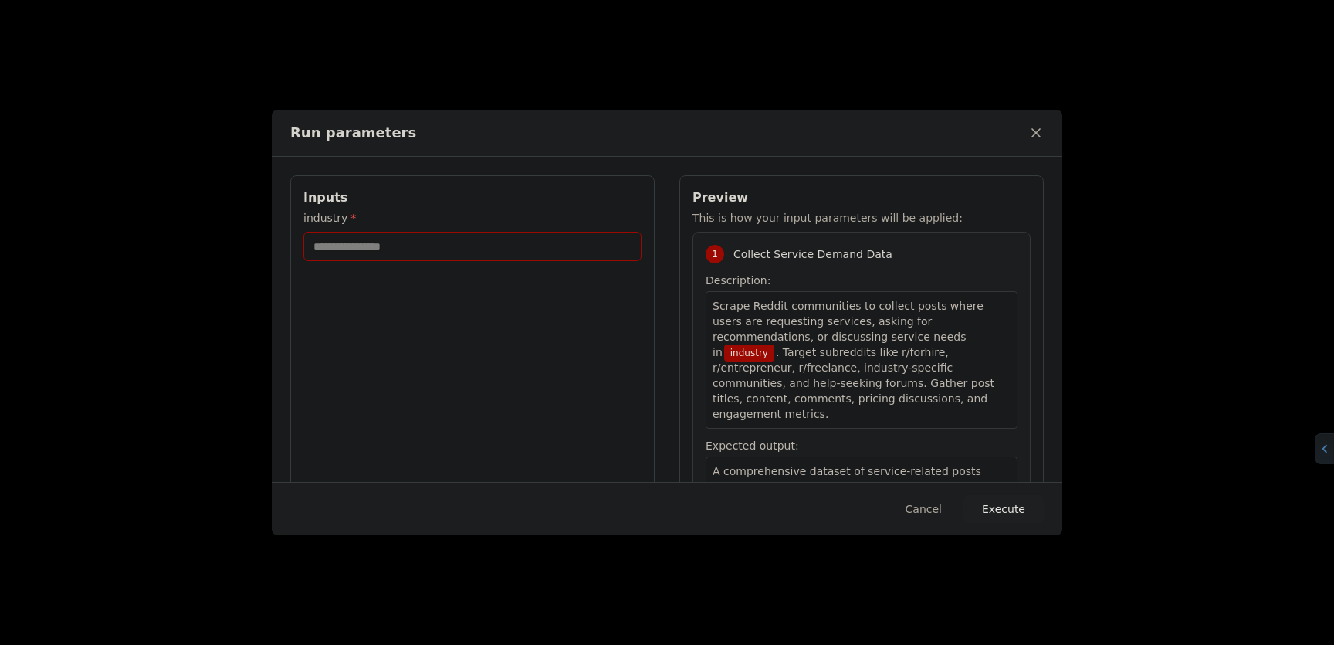
click at [401, 249] on input "industry *" at bounding box center [472, 246] width 338 height 29
type input "*"
type input "**********"
click at [1006, 499] on button "Execute" at bounding box center [1003, 509] width 80 height 28
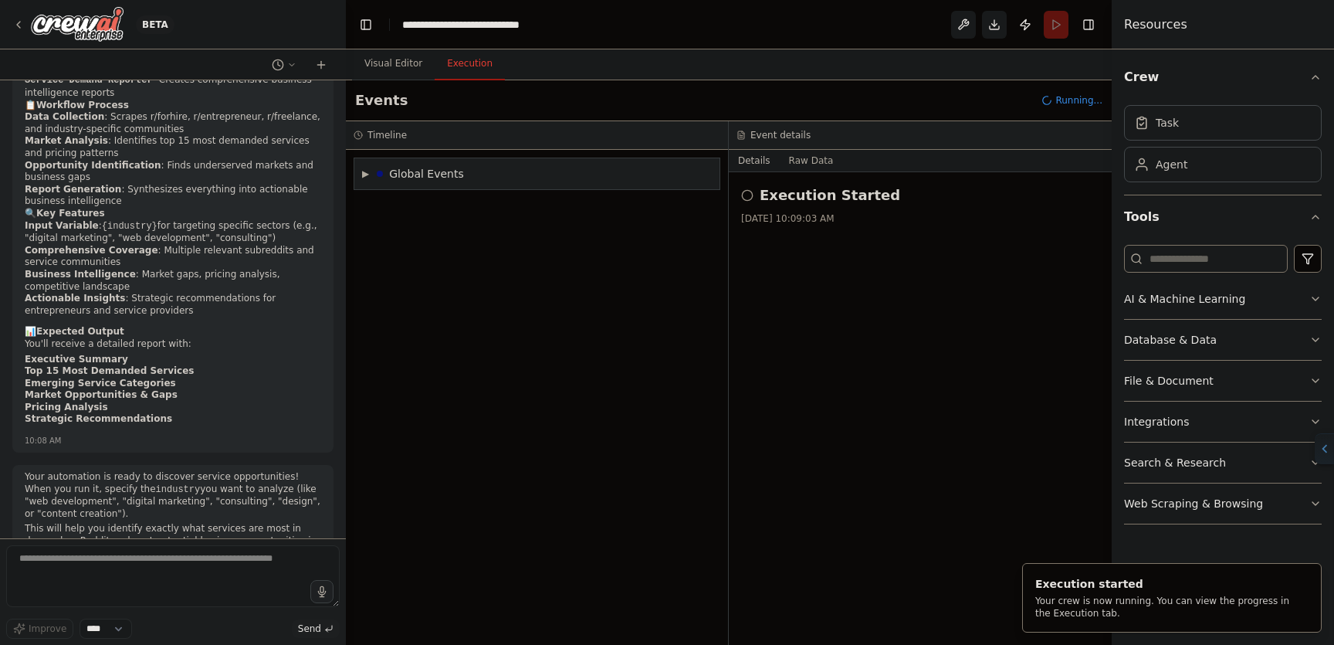
click at [461, 69] on button "Execution" at bounding box center [470, 64] width 70 height 32
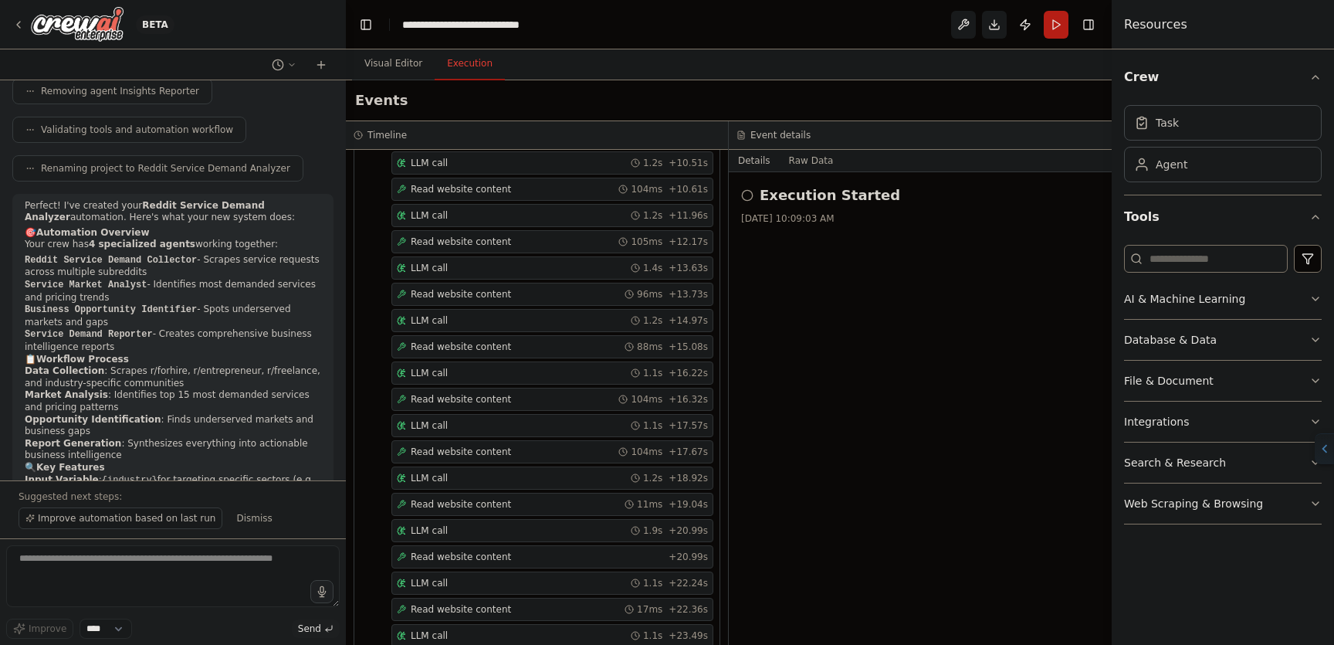
scroll to position [190, 0]
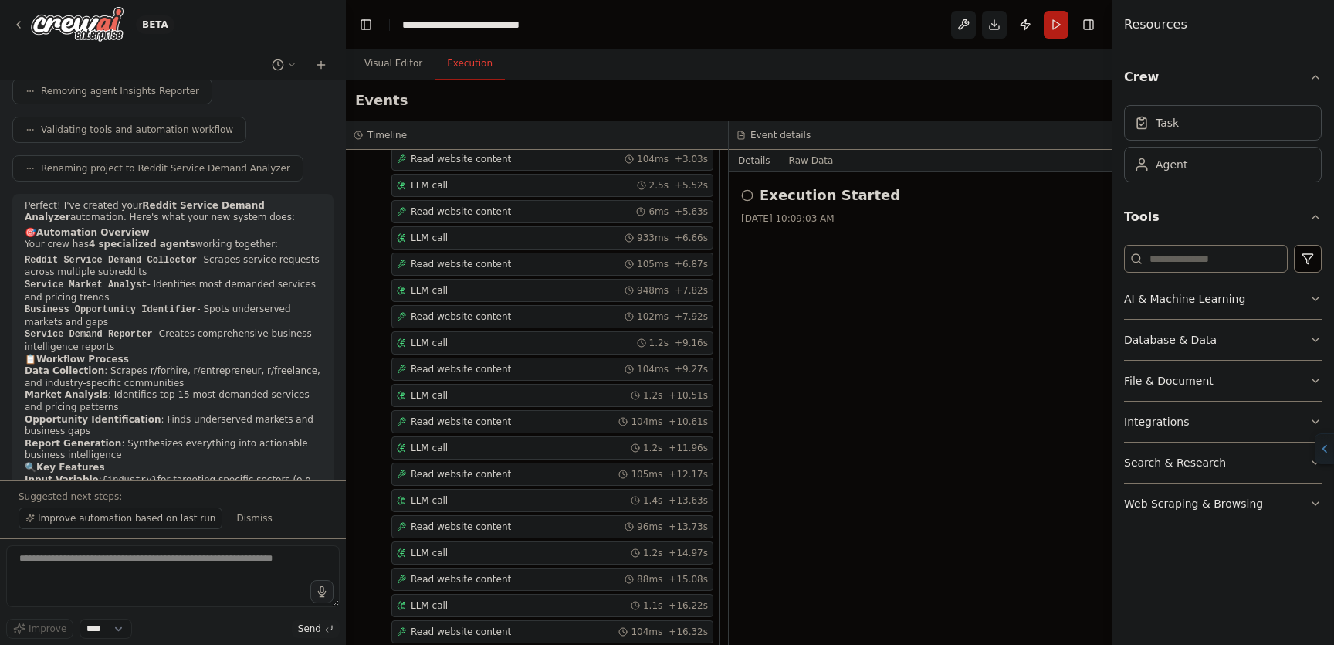
click at [756, 185] on div "Execution Started" at bounding box center [920, 196] width 358 height 22
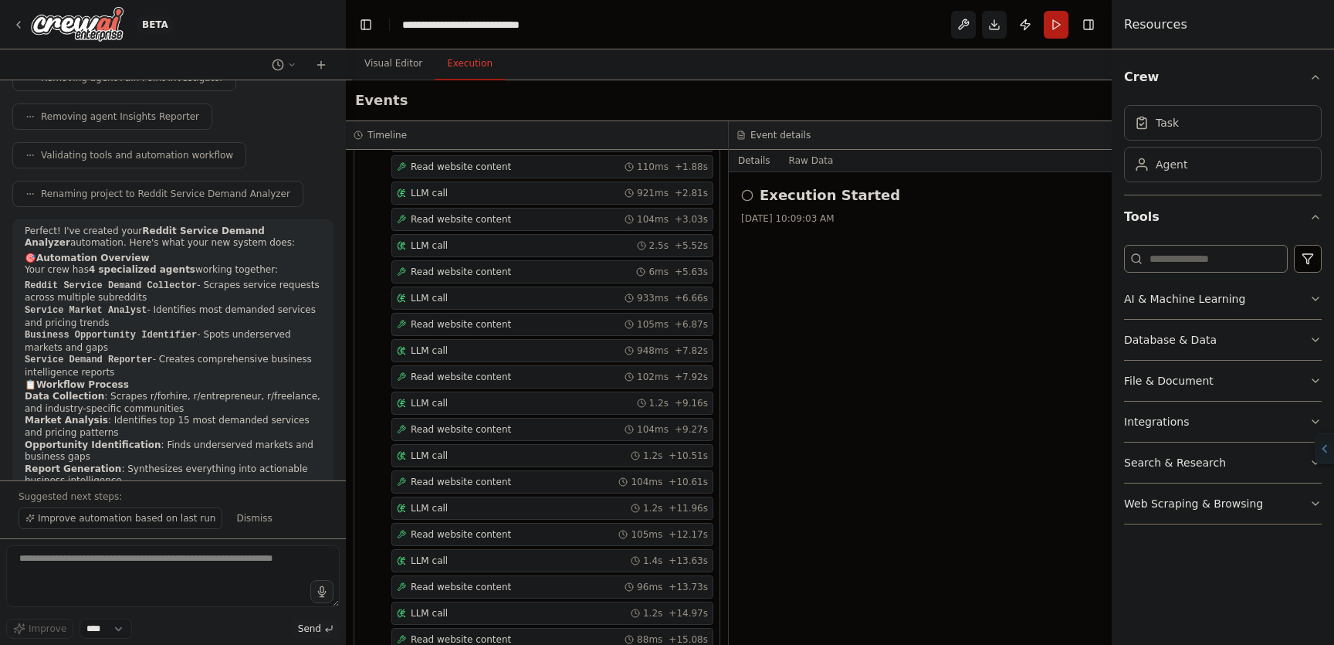
scroll to position [0, 0]
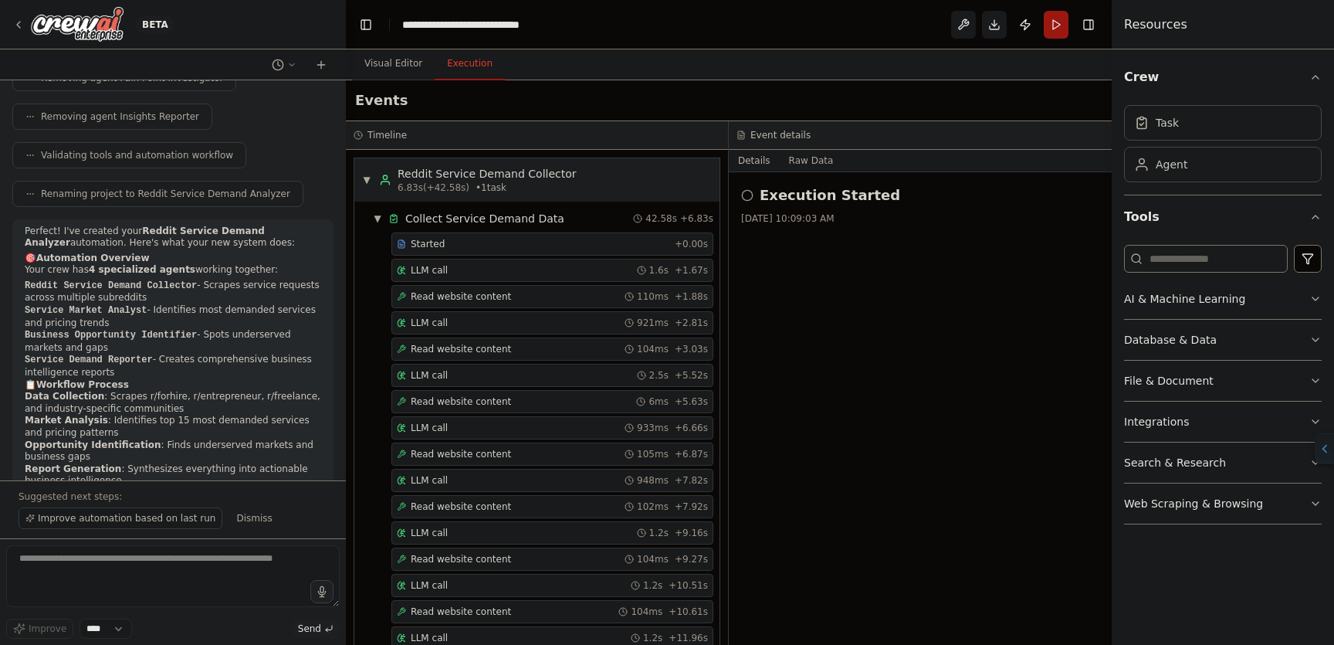
click at [1053, 19] on button "Run" at bounding box center [1056, 25] width 25 height 28
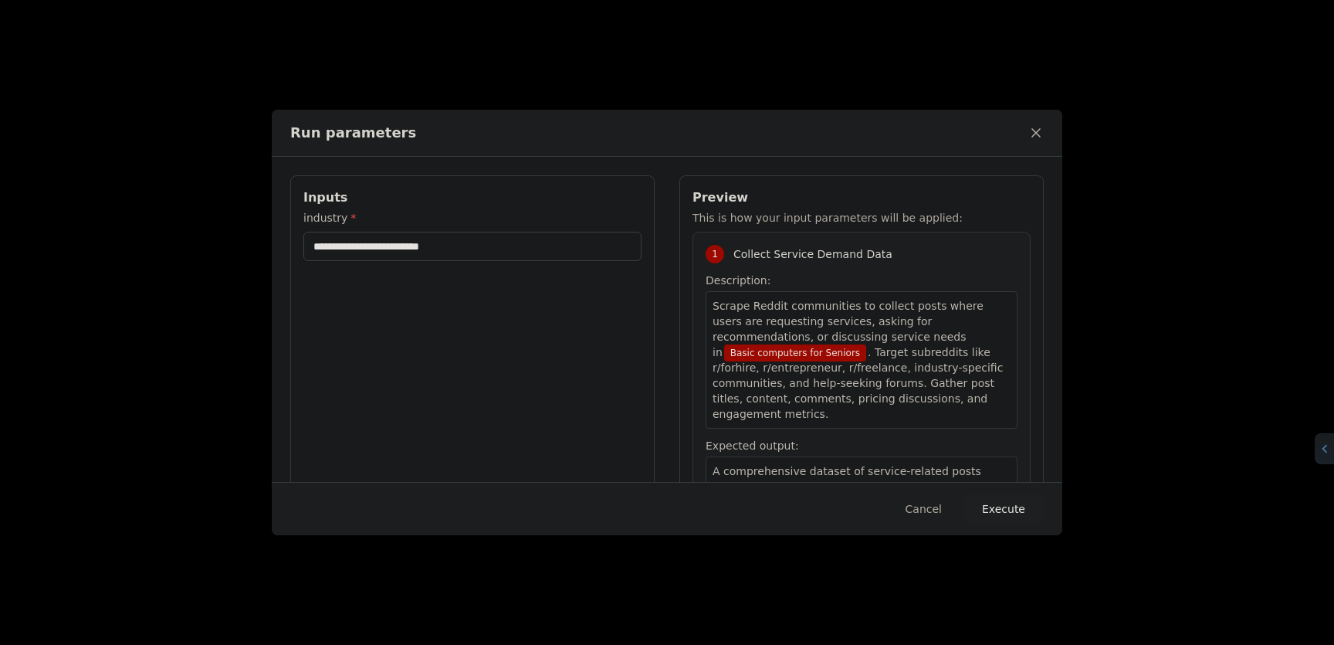
click at [921, 493] on div "Cancel Execute" at bounding box center [667, 508] width 791 height 53
click at [920, 503] on button "Cancel" at bounding box center [923, 509] width 61 height 28
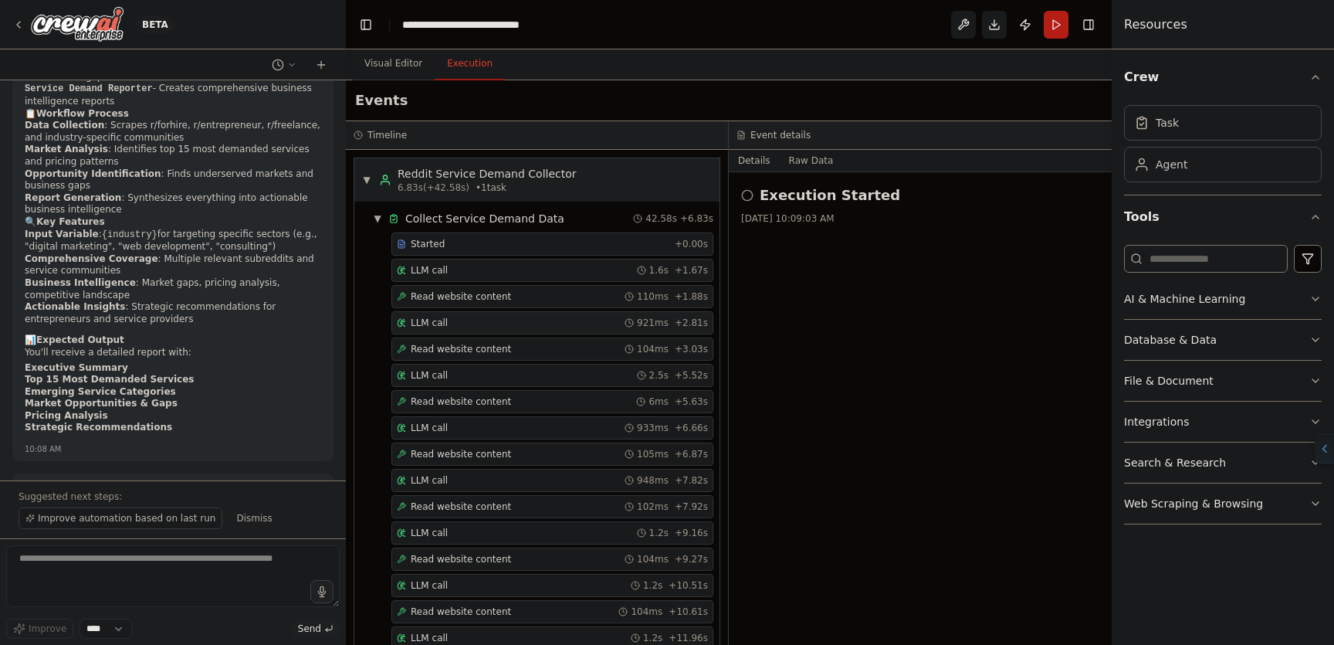
scroll to position [3769, 0]
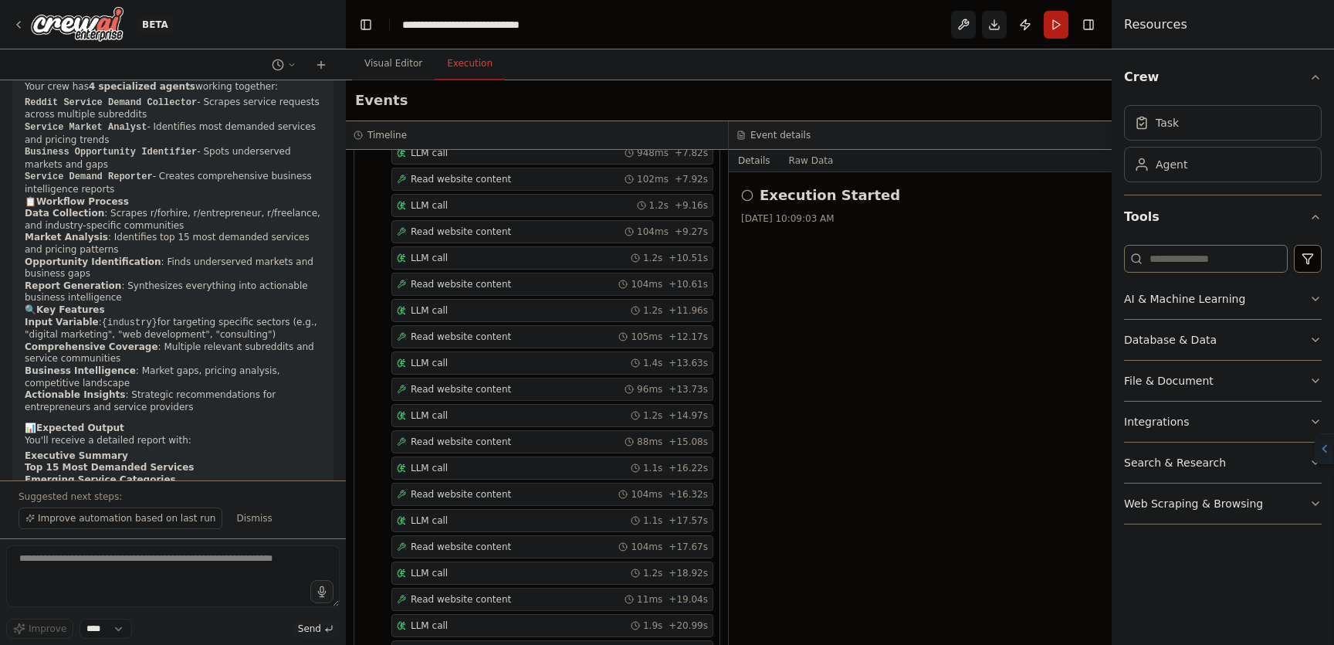
click at [655, 343] on div "Started + 0.00s LLM call 1.6s + 1.67s Read website content 110ms + 1.88s LLM ca…" at bounding box center [543, 627] width 353 height 1444
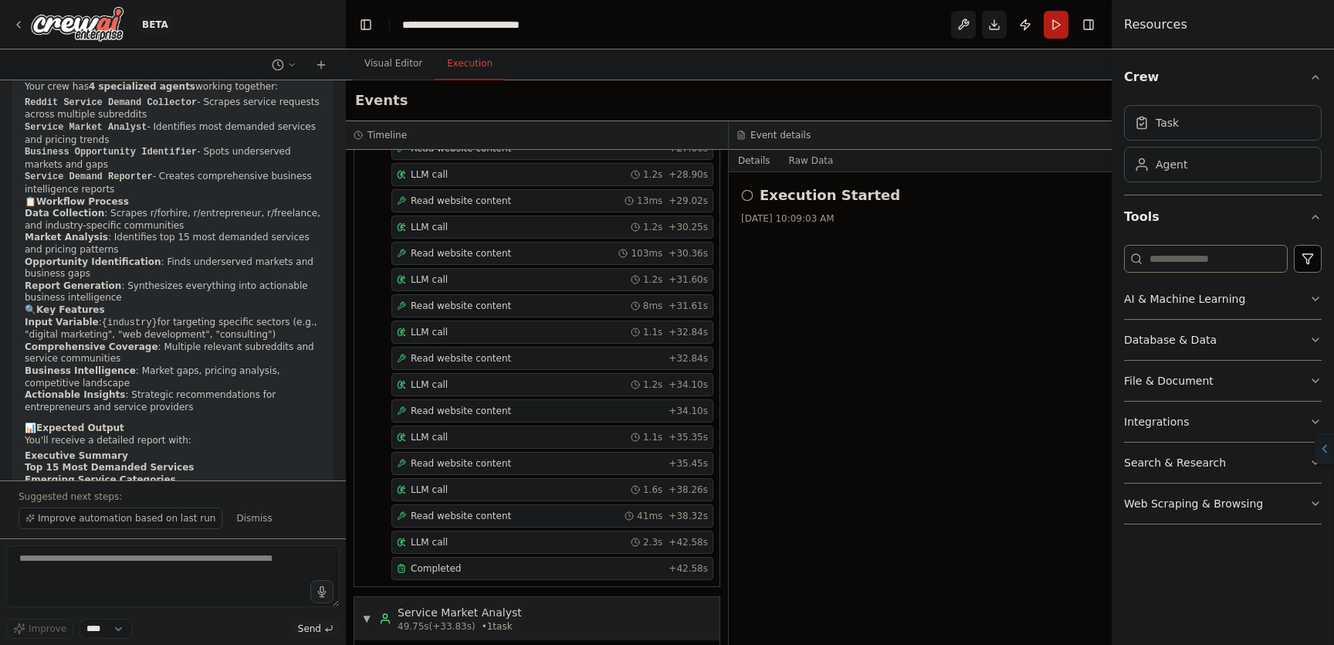
scroll to position [1594, 0]
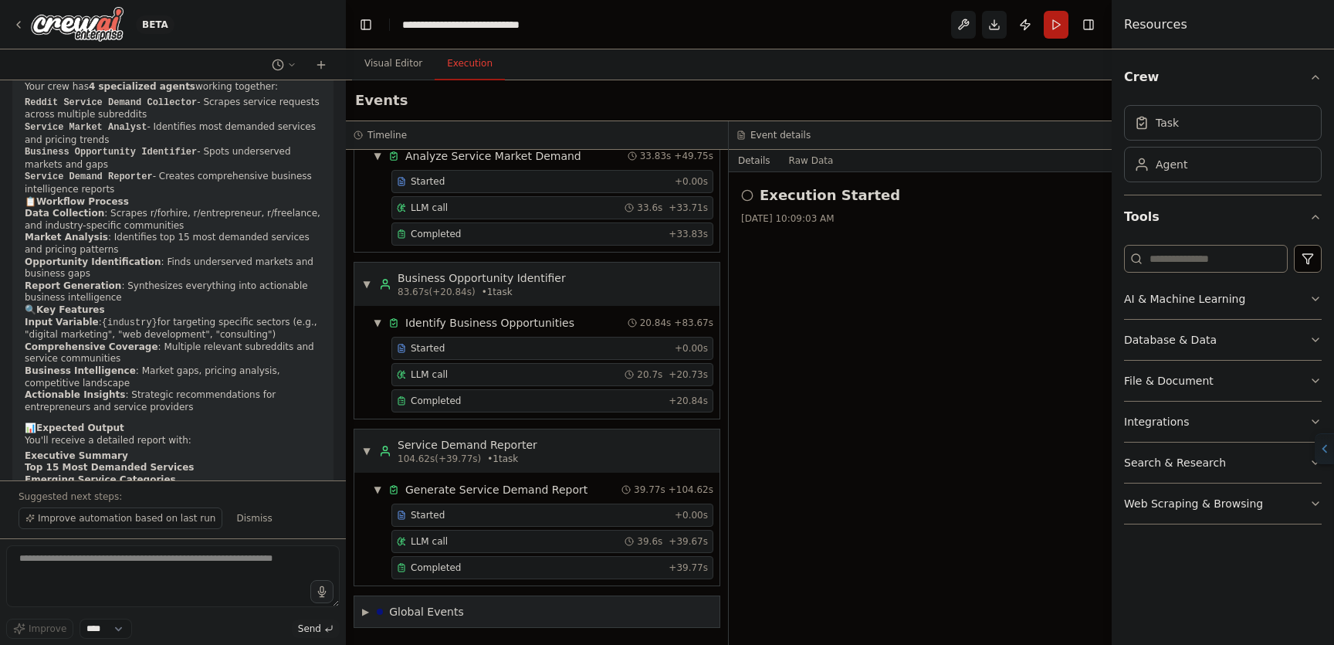
click at [361, 611] on div "▶ Global Events" at bounding box center [536, 611] width 365 height 31
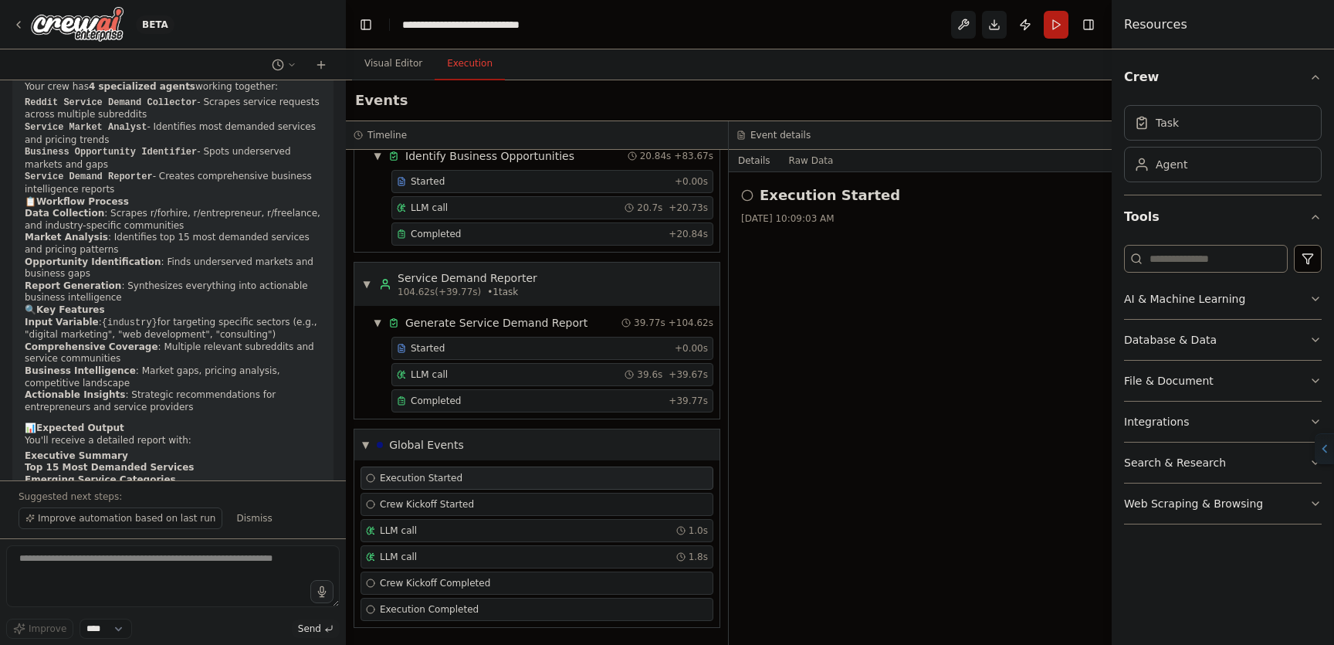
click at [747, 168] on button "Details" at bounding box center [754, 161] width 51 height 22
click at [747, 167] on button "Details" at bounding box center [754, 161] width 51 height 22
click at [748, 163] on button "Details" at bounding box center [754, 161] width 51 height 22
click at [469, 601] on div "Execution Completed" at bounding box center [537, 609] width 353 height 23
click at [466, 598] on div "Execution Completed" at bounding box center [537, 609] width 353 height 23
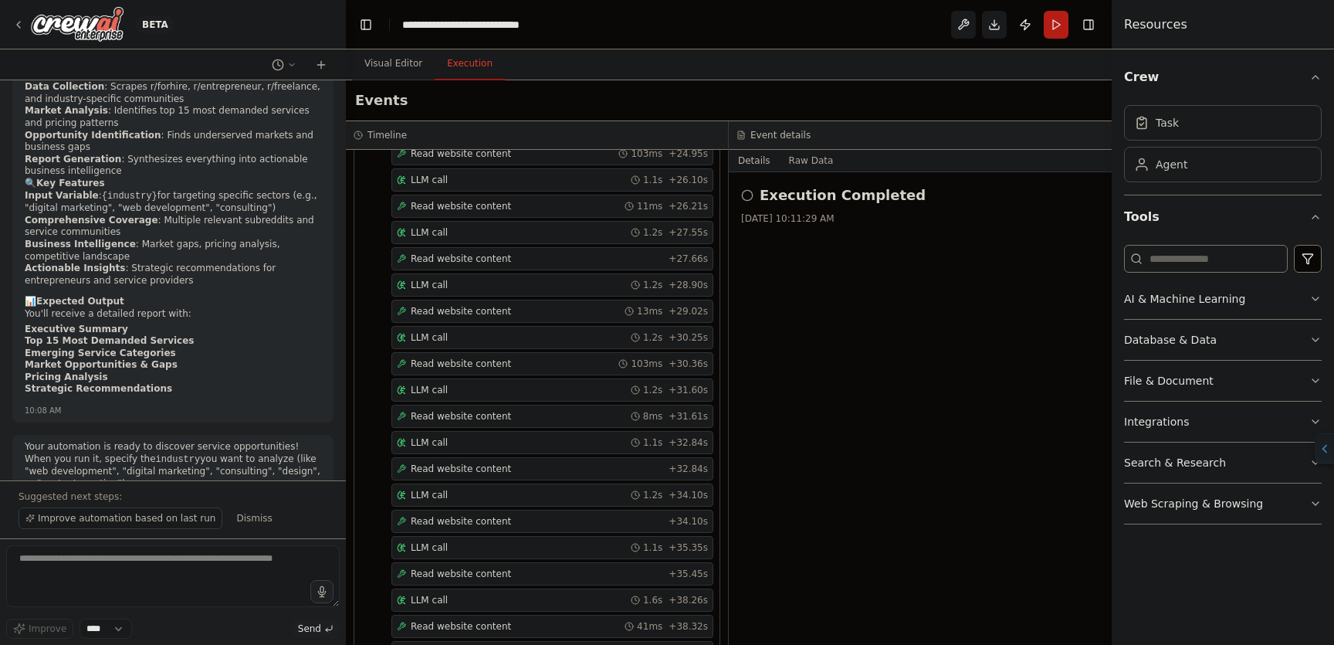
scroll to position [982, 0]
click at [1148, 6] on div "Resources" at bounding box center [1223, 24] width 222 height 49
click at [1159, 24] on h4 "Resources" at bounding box center [1155, 24] width 63 height 19
click at [1087, 29] on button "Toggle Right Sidebar" at bounding box center [1089, 25] width 22 height 22
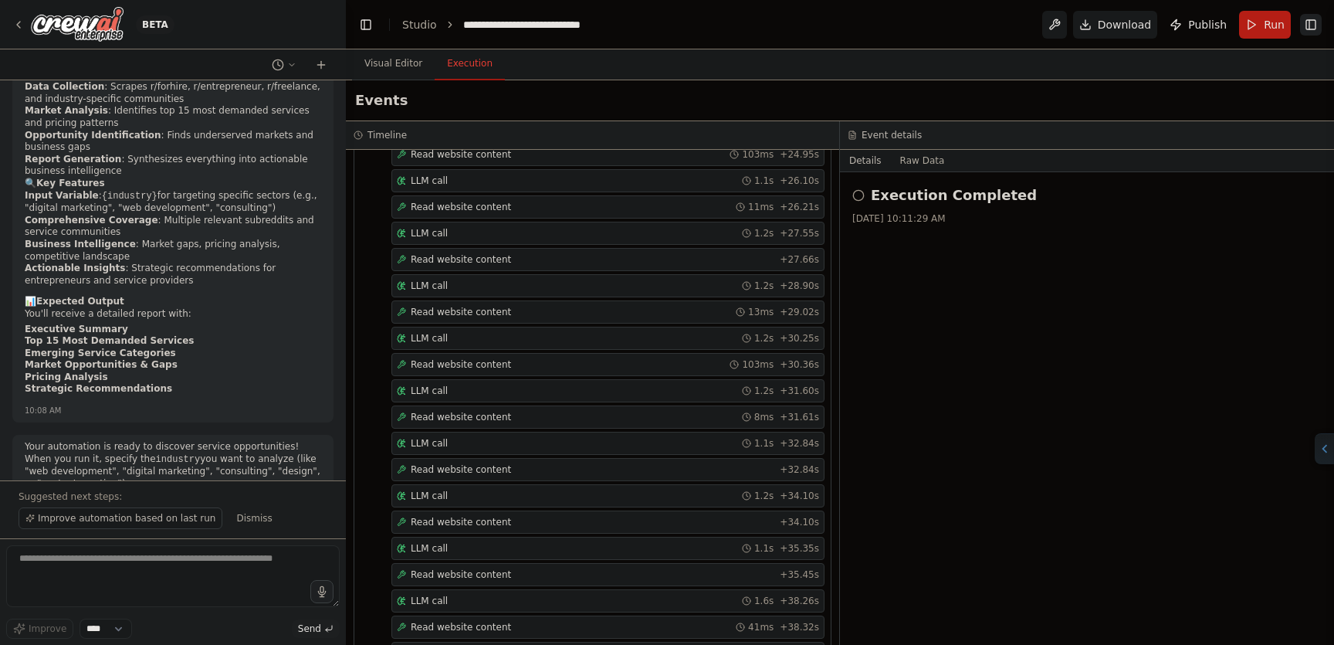
click at [1309, 29] on button "Toggle Right Sidebar" at bounding box center [1311, 25] width 22 height 22
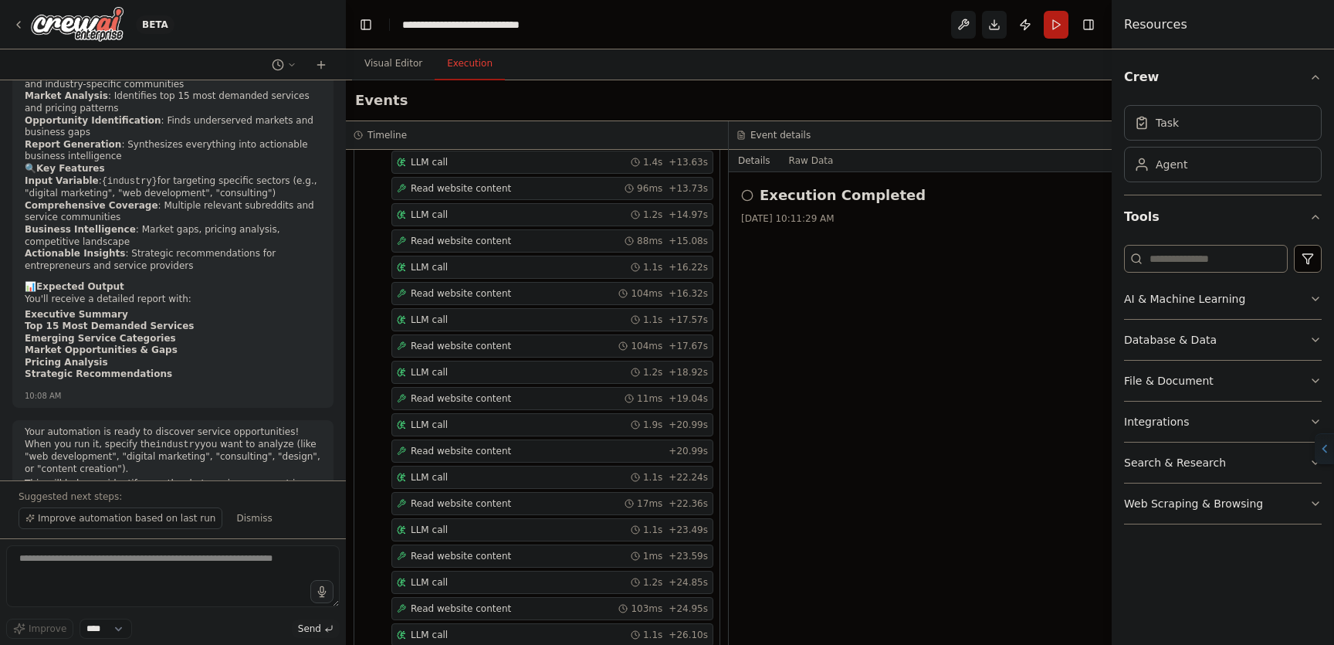
scroll to position [3923, 0]
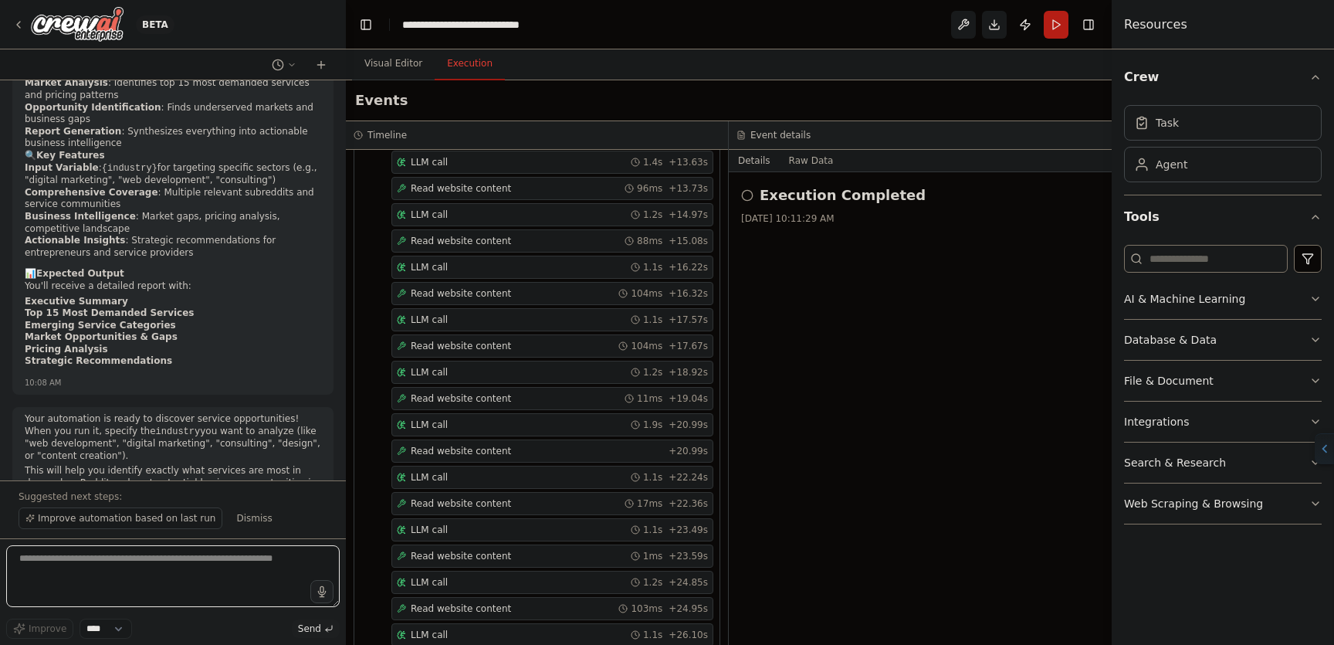
click at [146, 566] on textarea at bounding box center [173, 576] width 334 height 62
type textarea "**********"
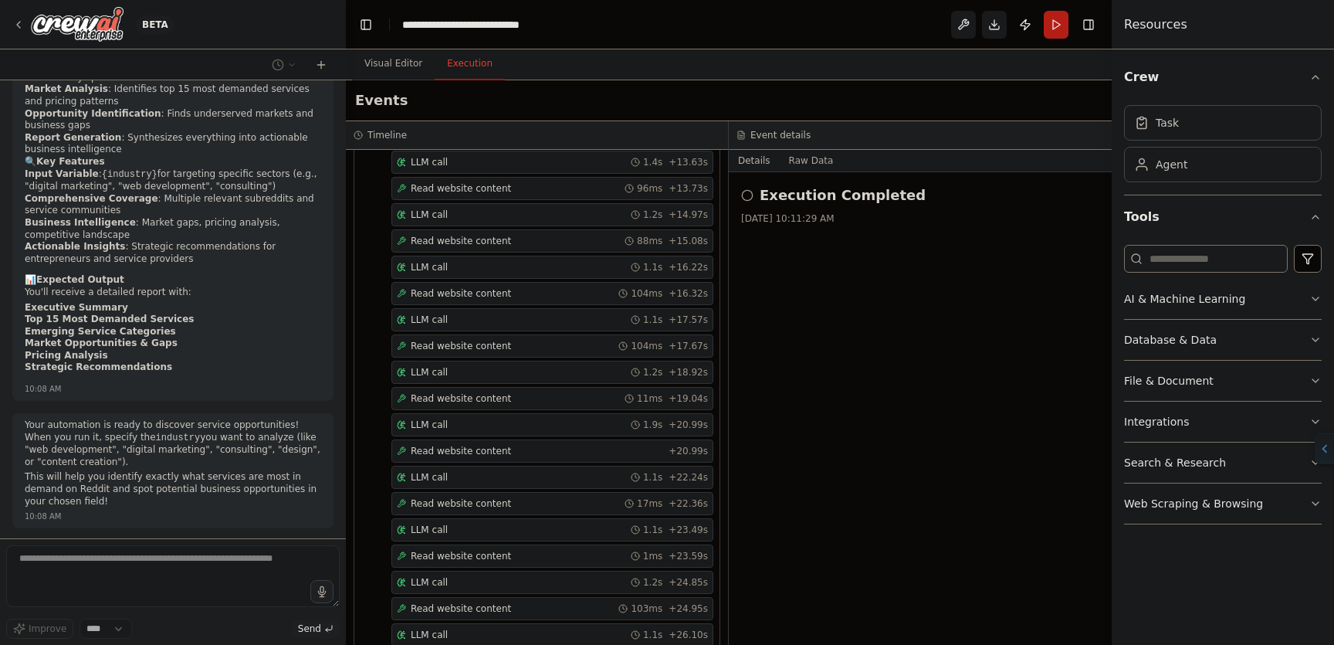
scroll to position [3957, 0]
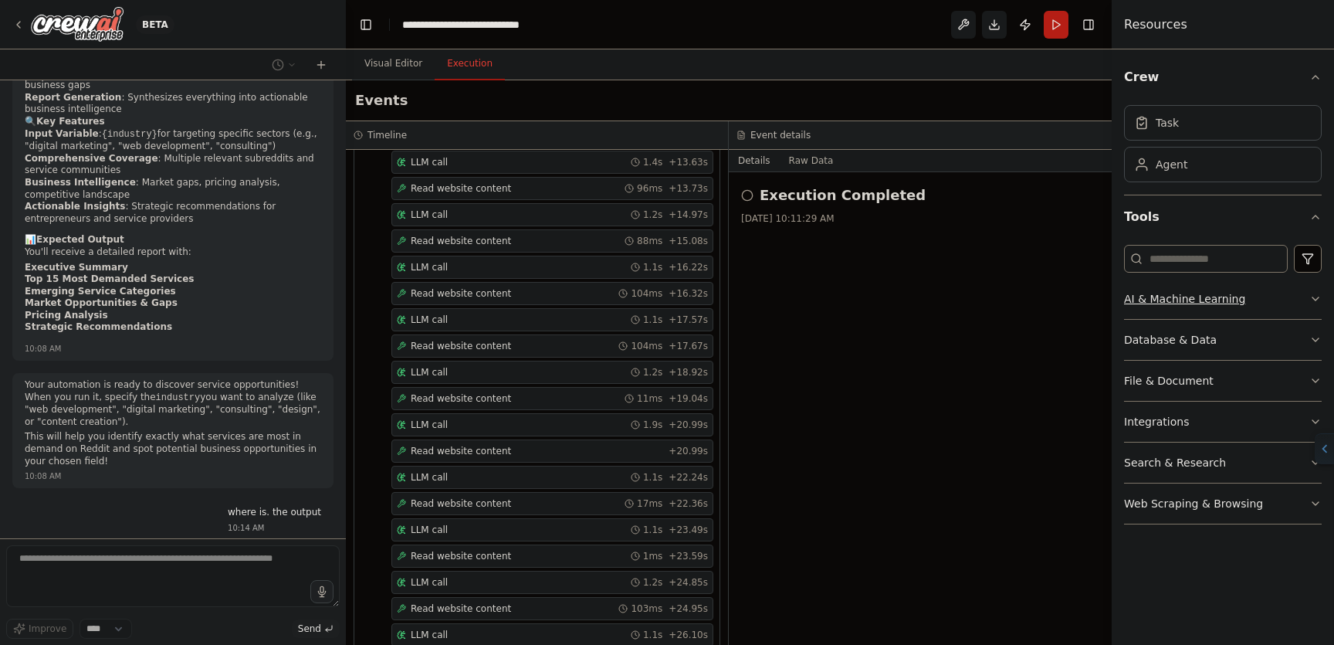
click at [1309, 296] on button "AI & Machine Learning" at bounding box center [1223, 299] width 198 height 40
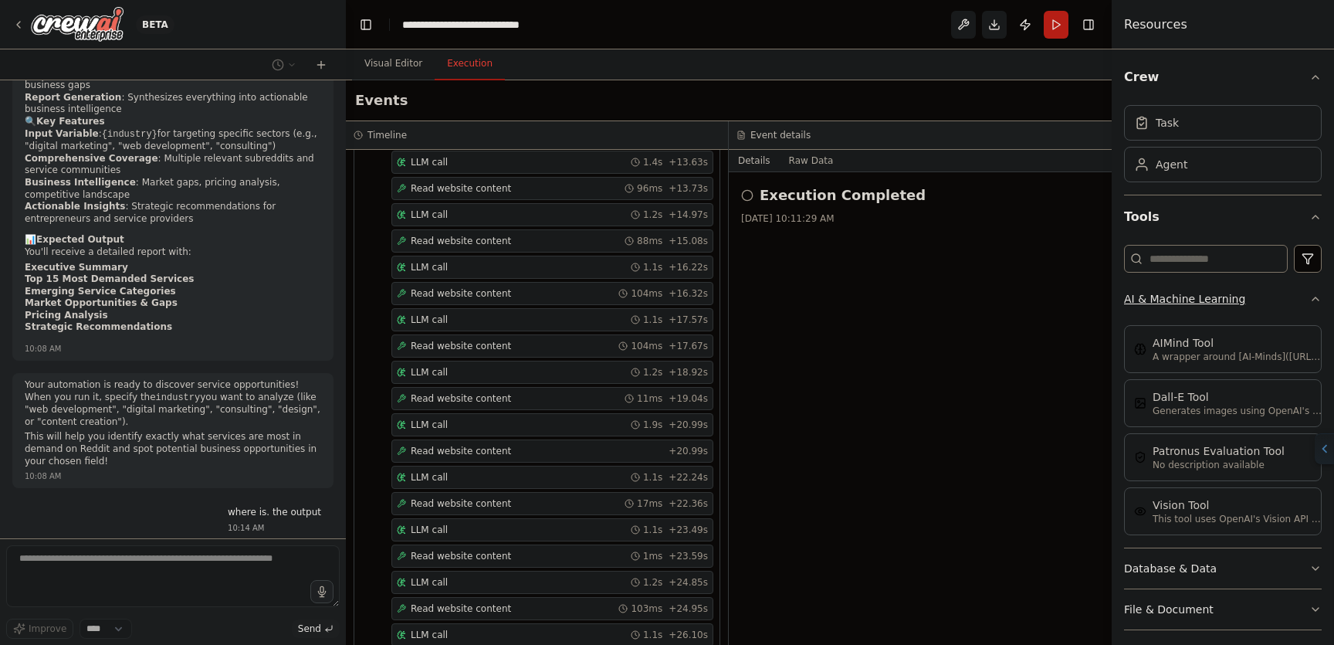
click at [1309, 296] on icon "button" at bounding box center [1315, 299] width 12 height 12
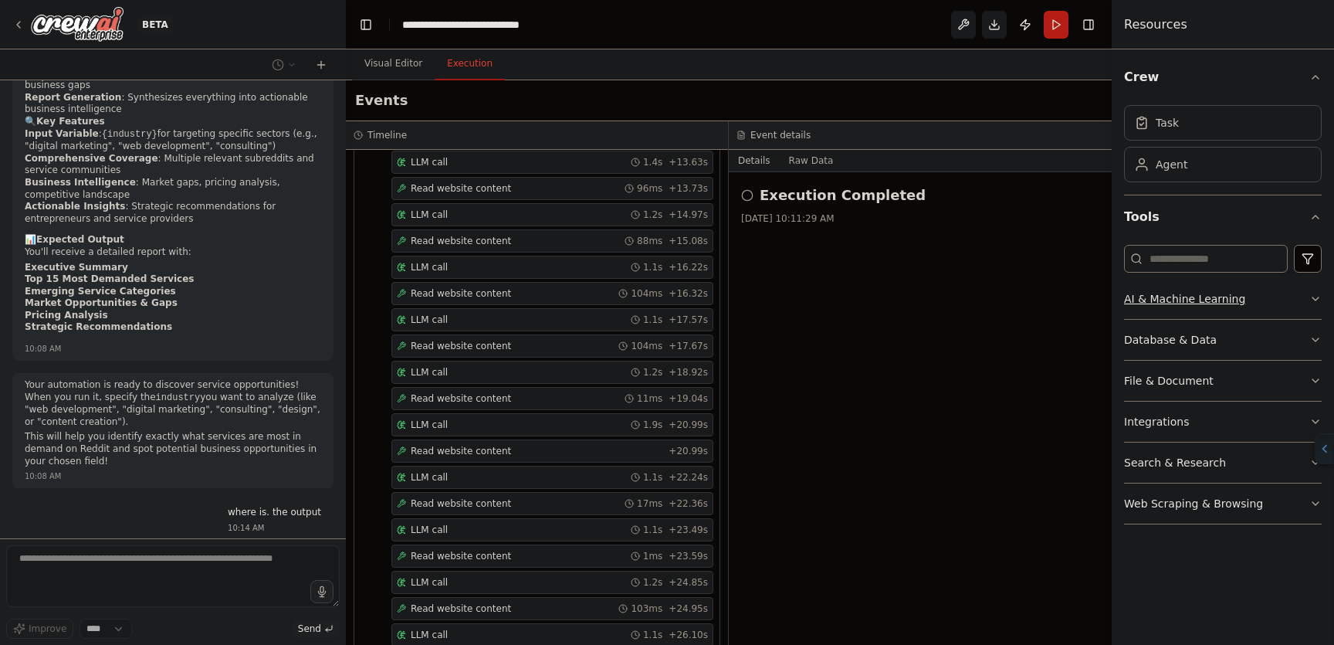
click at [1309, 296] on button "AI & Machine Learning" at bounding box center [1223, 299] width 198 height 40
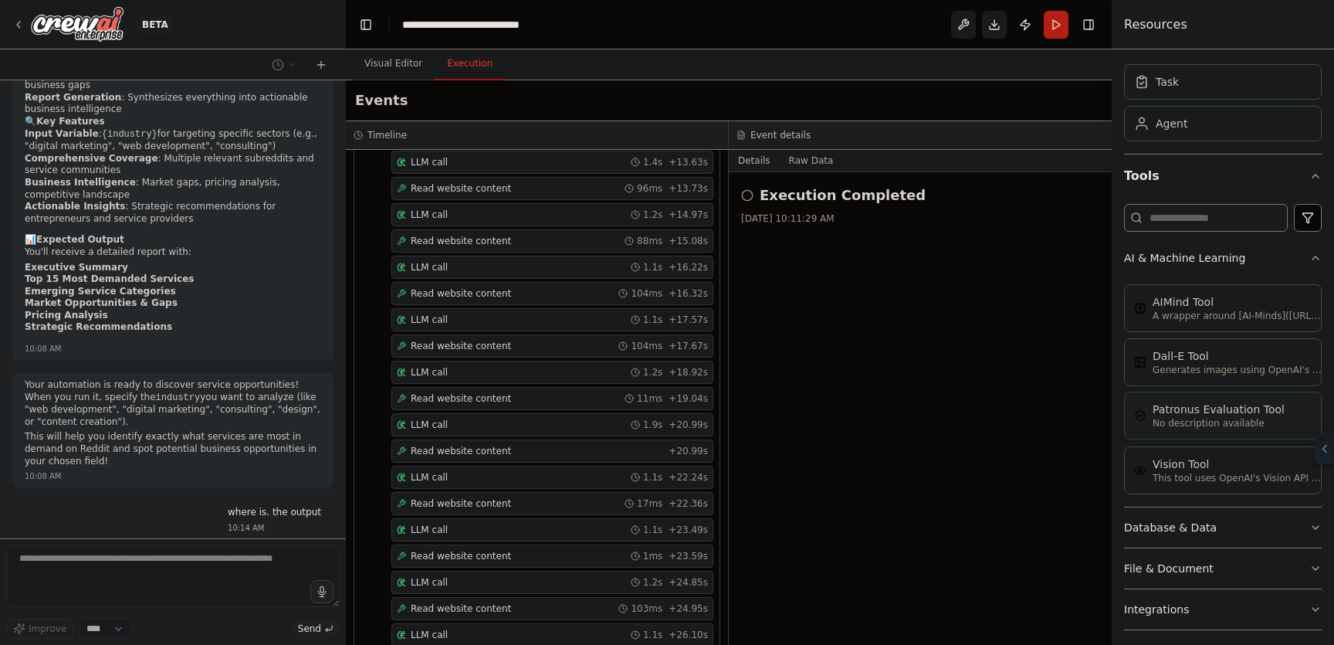
scroll to position [133, 0]
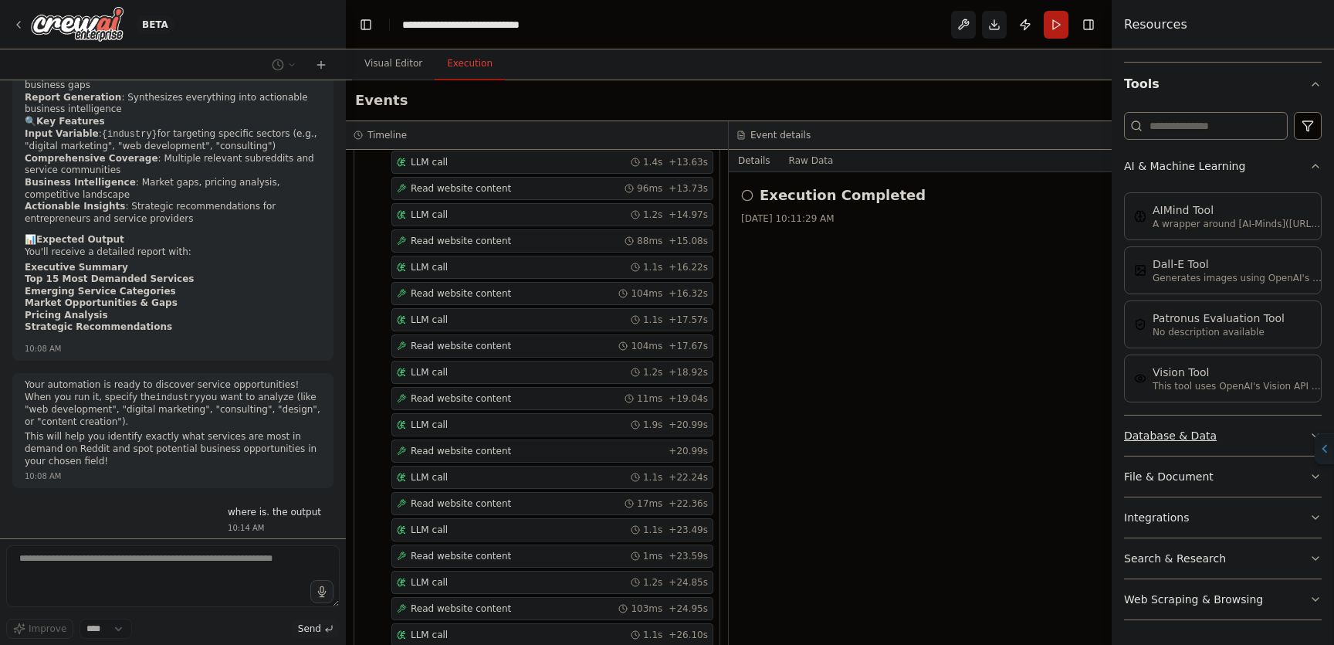
click at [1308, 427] on button "Database & Data" at bounding box center [1223, 435] width 198 height 40
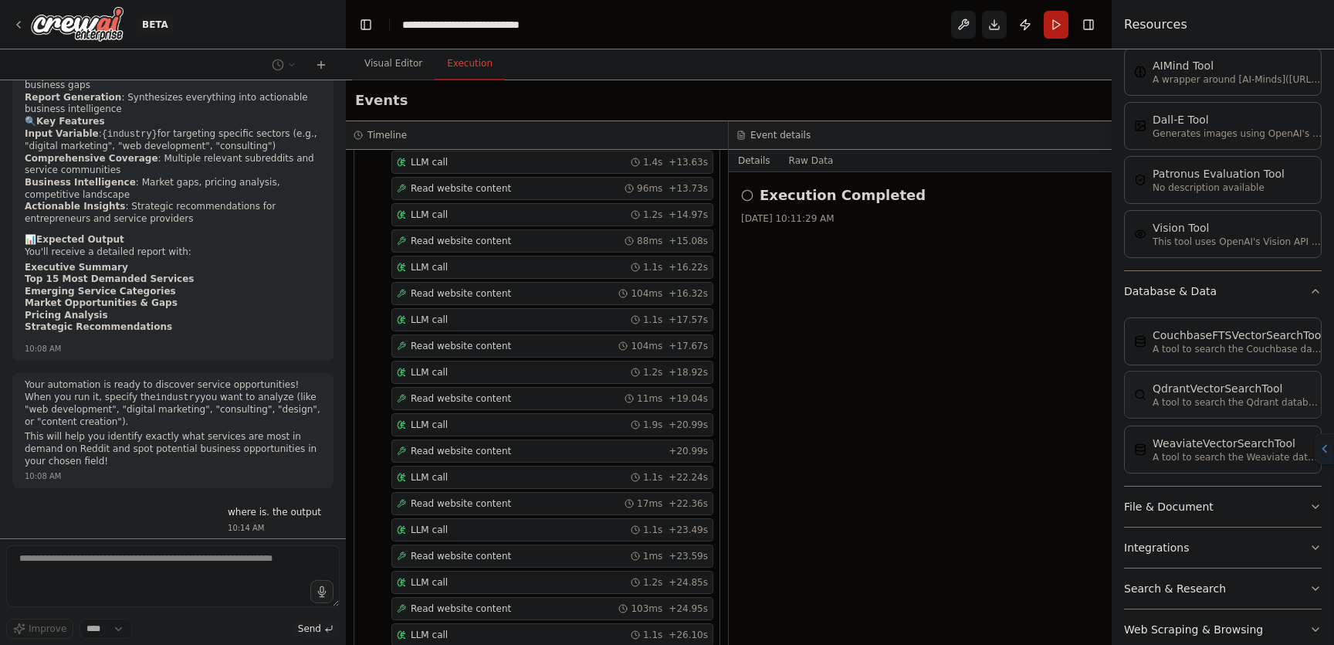
scroll to position [307, 0]
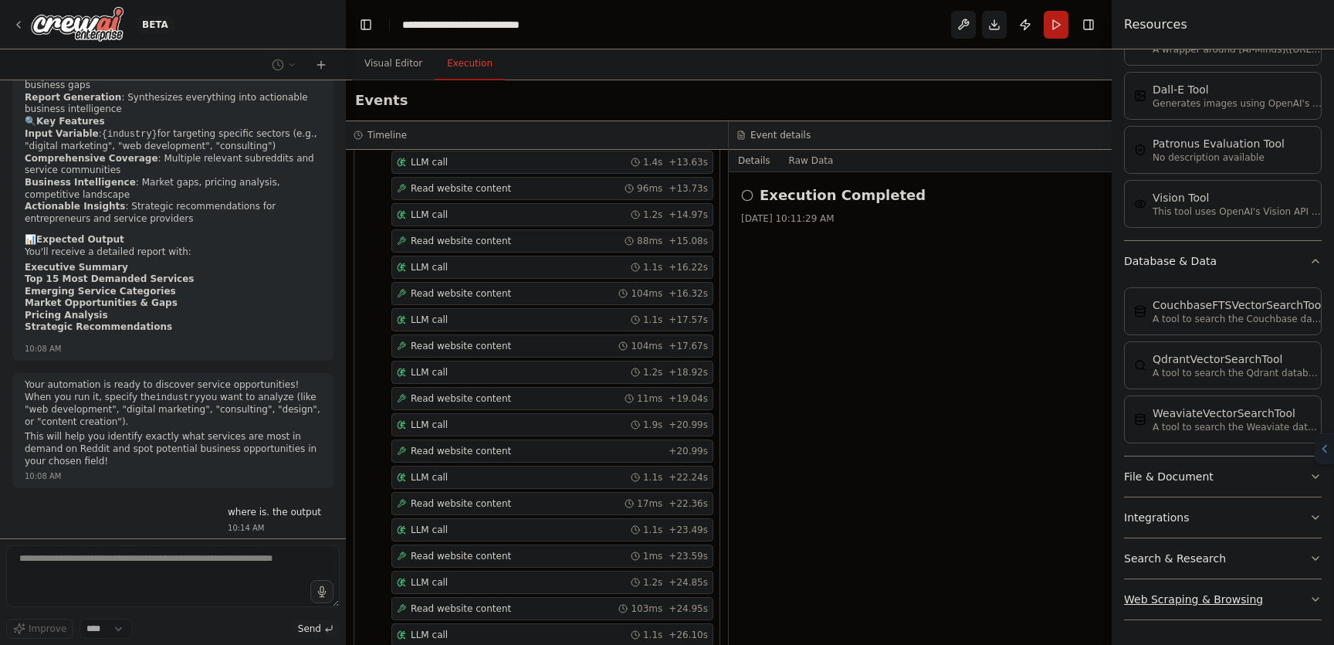
click at [1276, 594] on button "Web Scraping & Browsing" at bounding box center [1223, 599] width 198 height 40
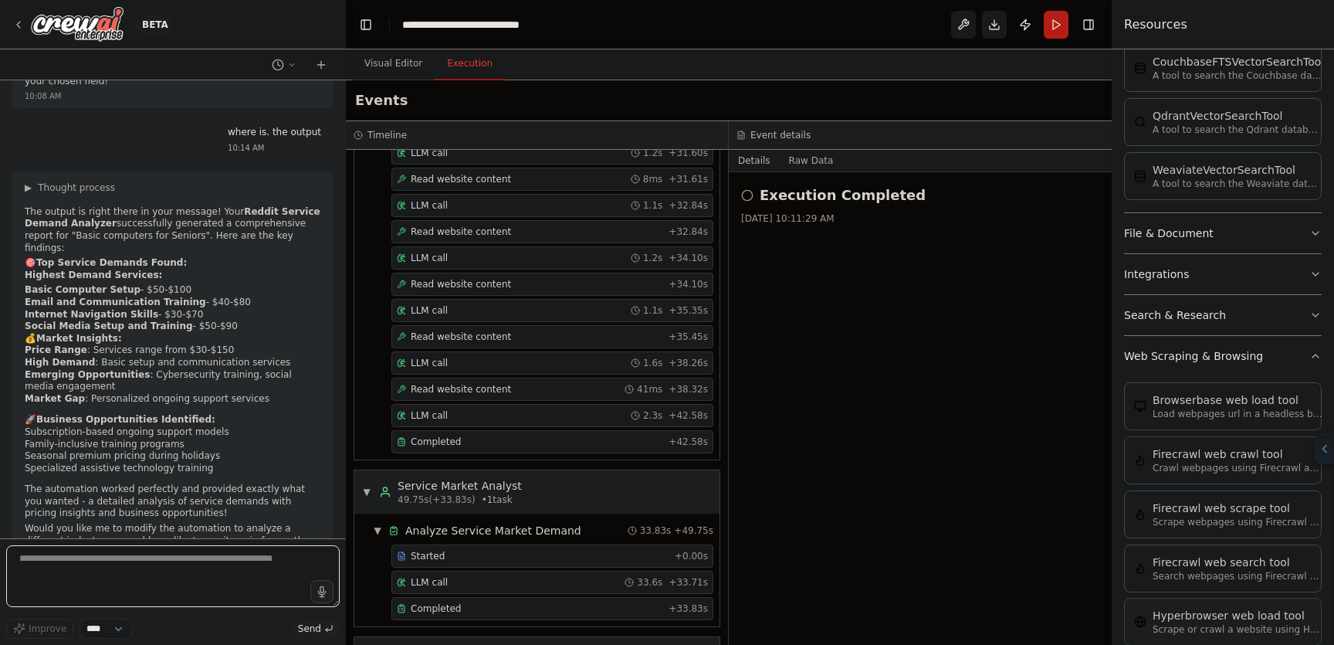
scroll to position [581, 0]
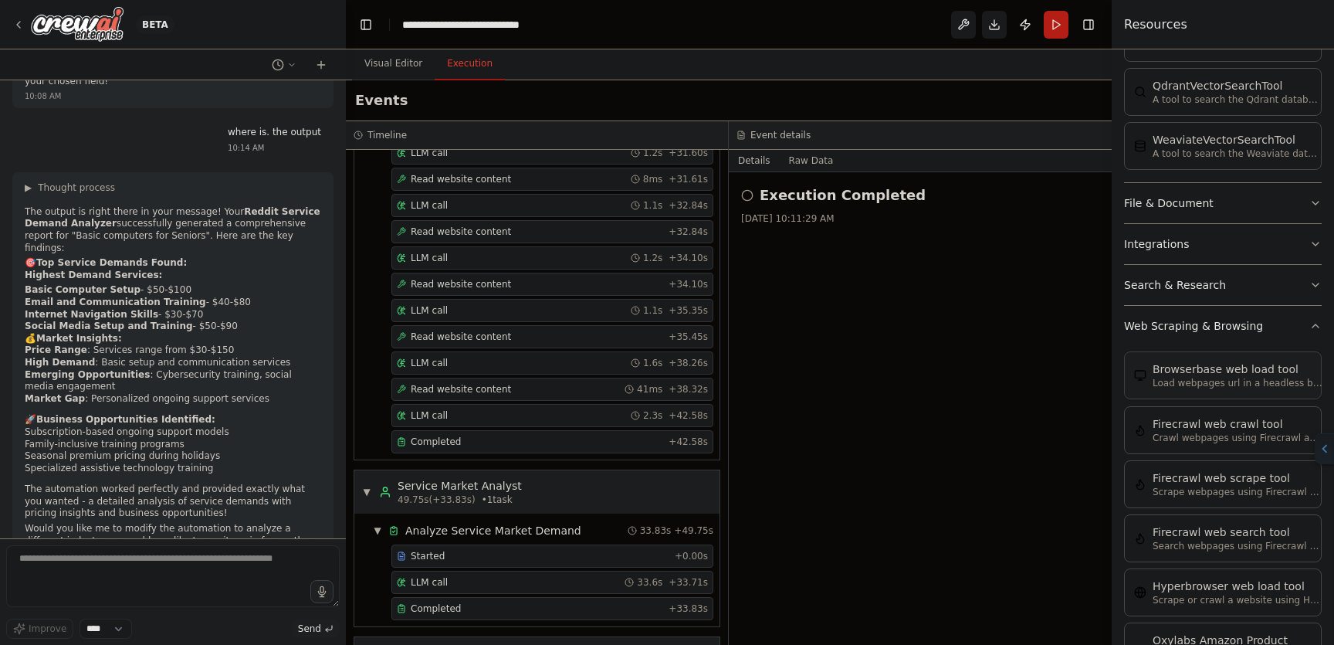
click at [1244, 384] on p "Load webpages url in a headless browser using Browserbase and return the conten…" at bounding box center [1238, 383] width 170 height 12
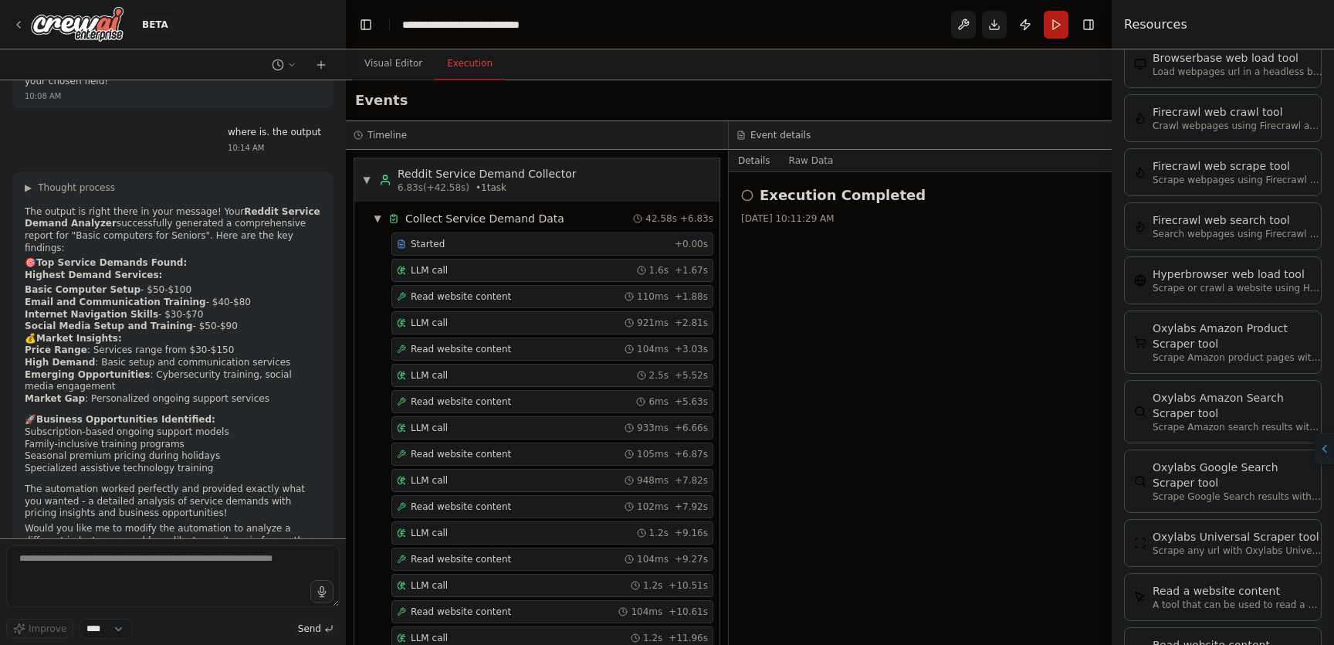
scroll to position [4145, 0]
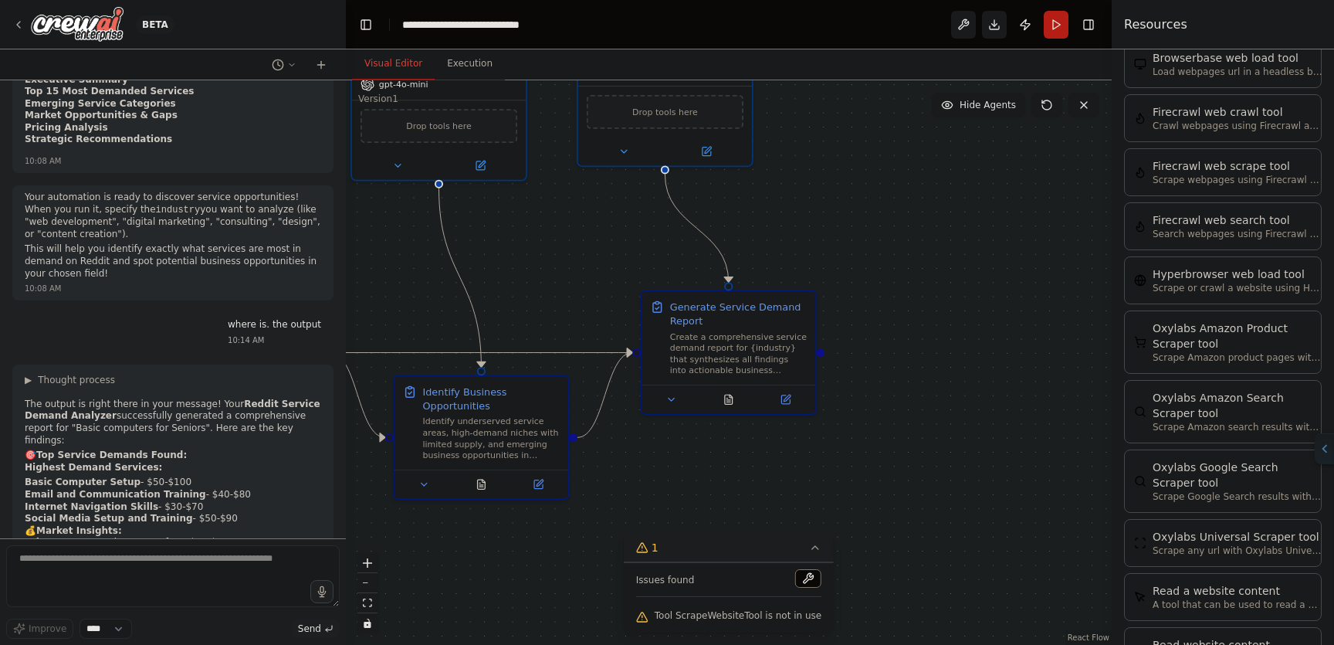
click at [423, 59] on button "Visual Editor" at bounding box center [393, 64] width 83 height 32
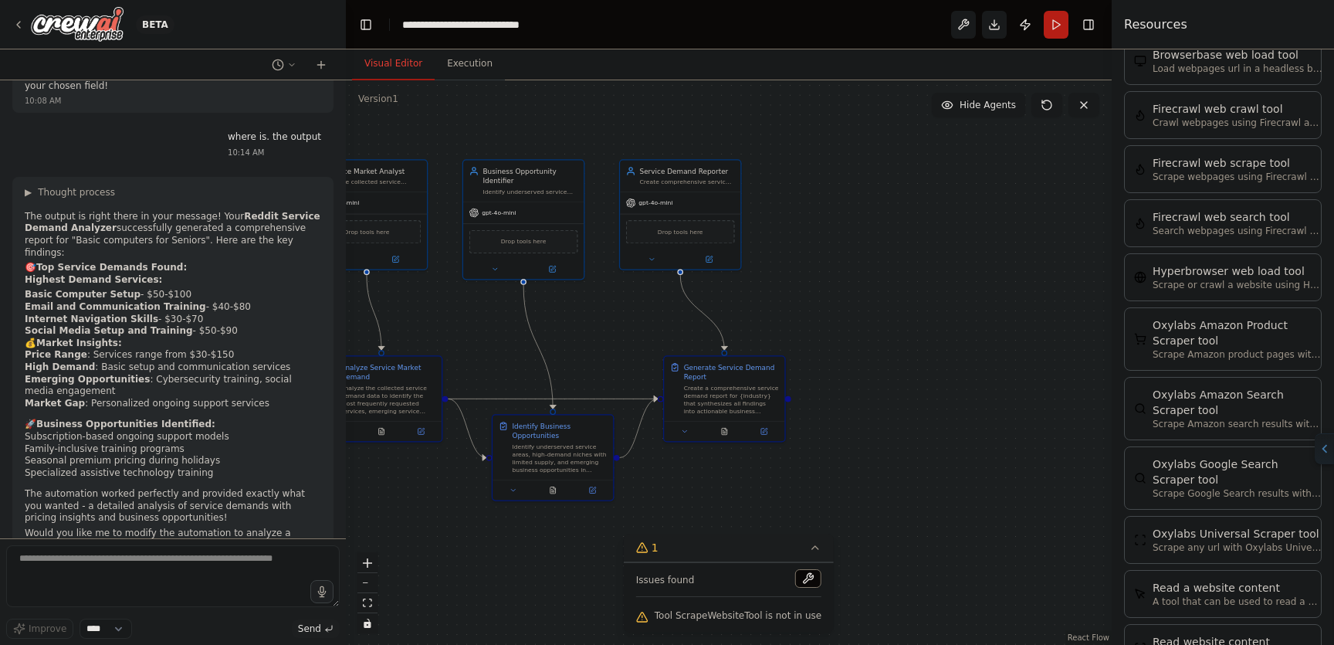
scroll to position [4322, 0]
